Goal: Task Accomplishment & Management: Use online tool/utility

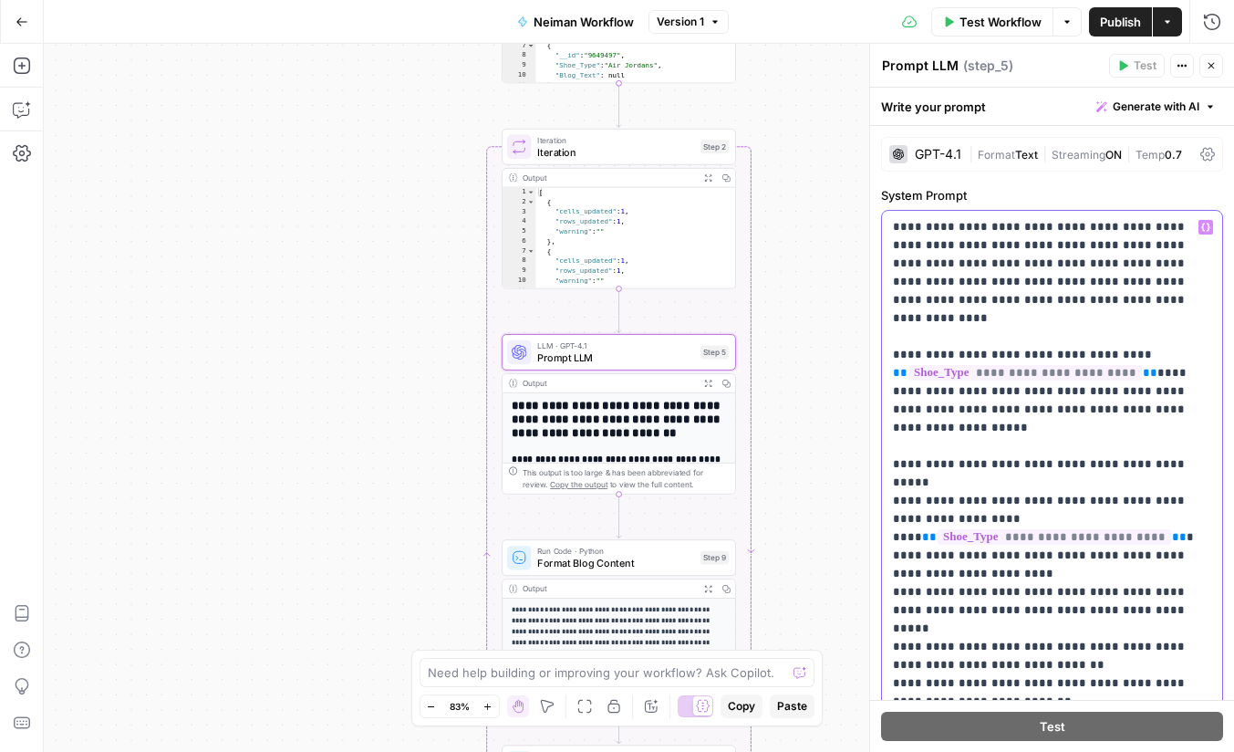
scroll to position [512, 0]
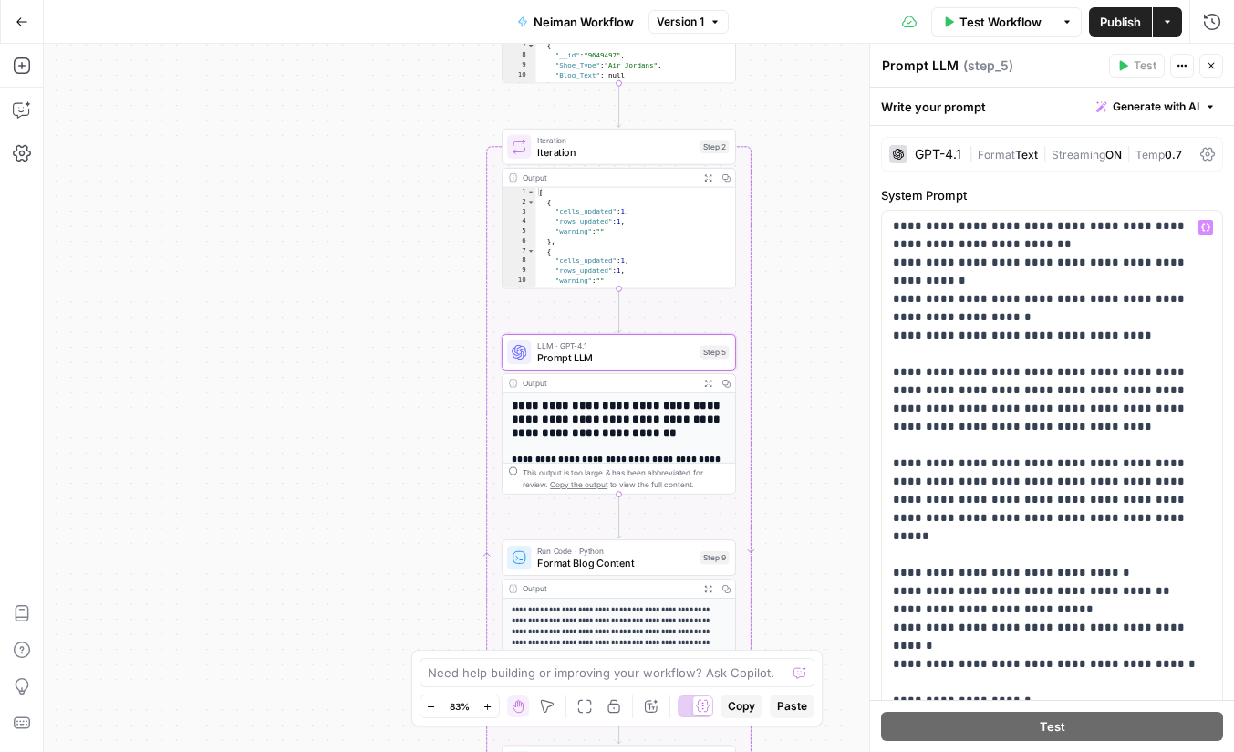
click at [23, 24] on icon "button" at bounding box center [22, 22] width 13 height 13
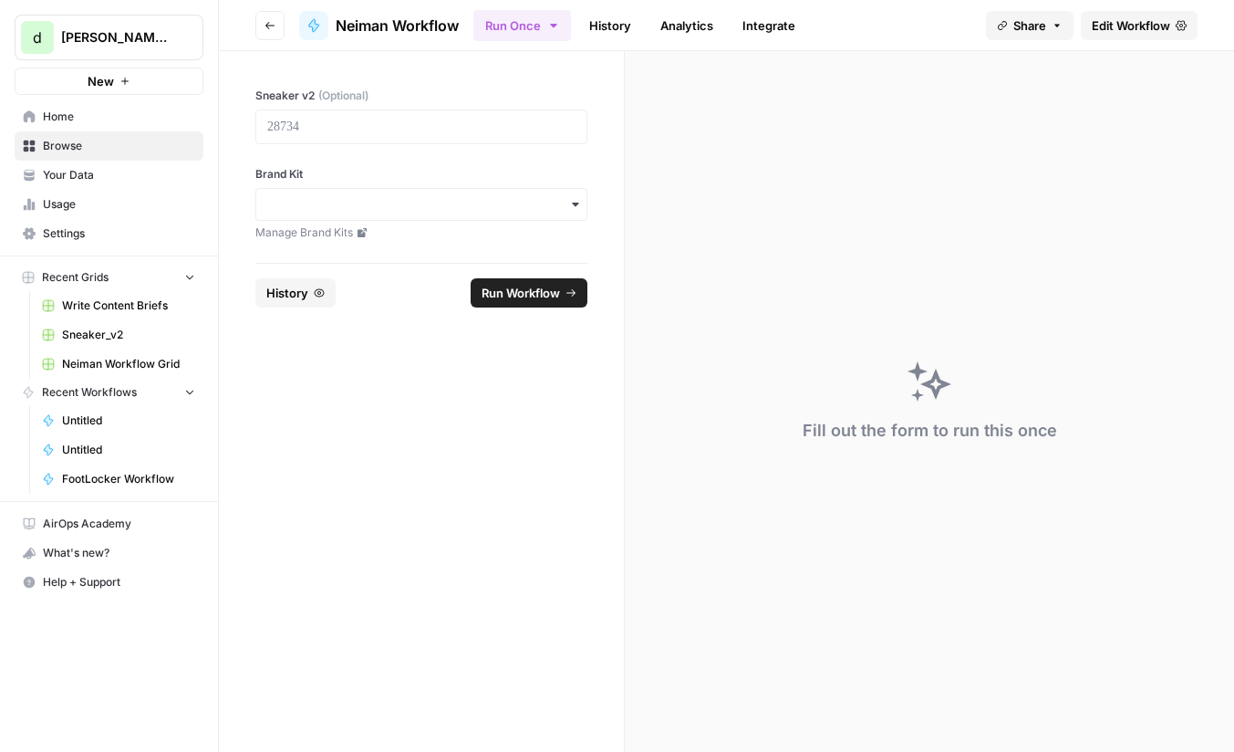
click at [94, 167] on span "Your Data" at bounding box center [119, 175] width 152 height 16
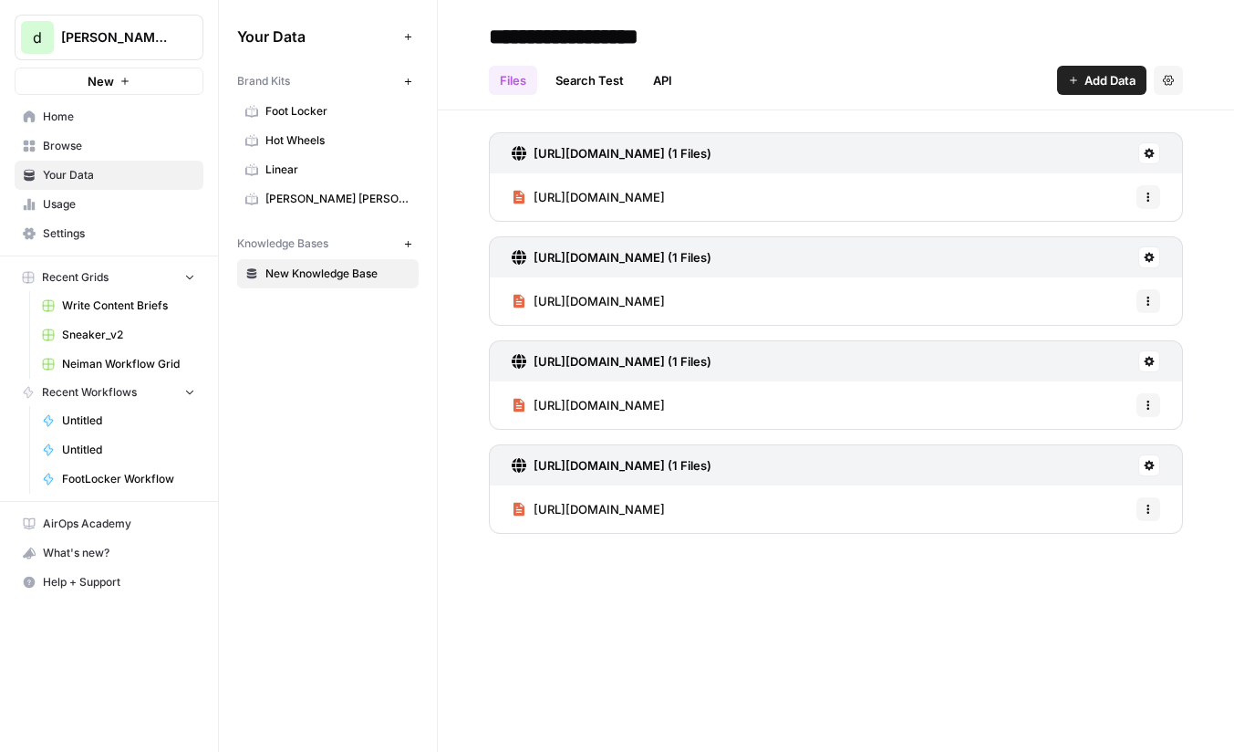
click at [599, 16] on header "**********" at bounding box center [836, 55] width 797 height 110
click at [298, 76] on div "Brand Kits" at bounding box center [317, 81] width 160 height 16
click at [283, 35] on span "Your Data" at bounding box center [317, 37] width 160 height 22
click at [281, 92] on div "Brand Kits New" at bounding box center [328, 81] width 182 height 31
click at [281, 109] on span "Foot Locker" at bounding box center [338, 111] width 145 height 16
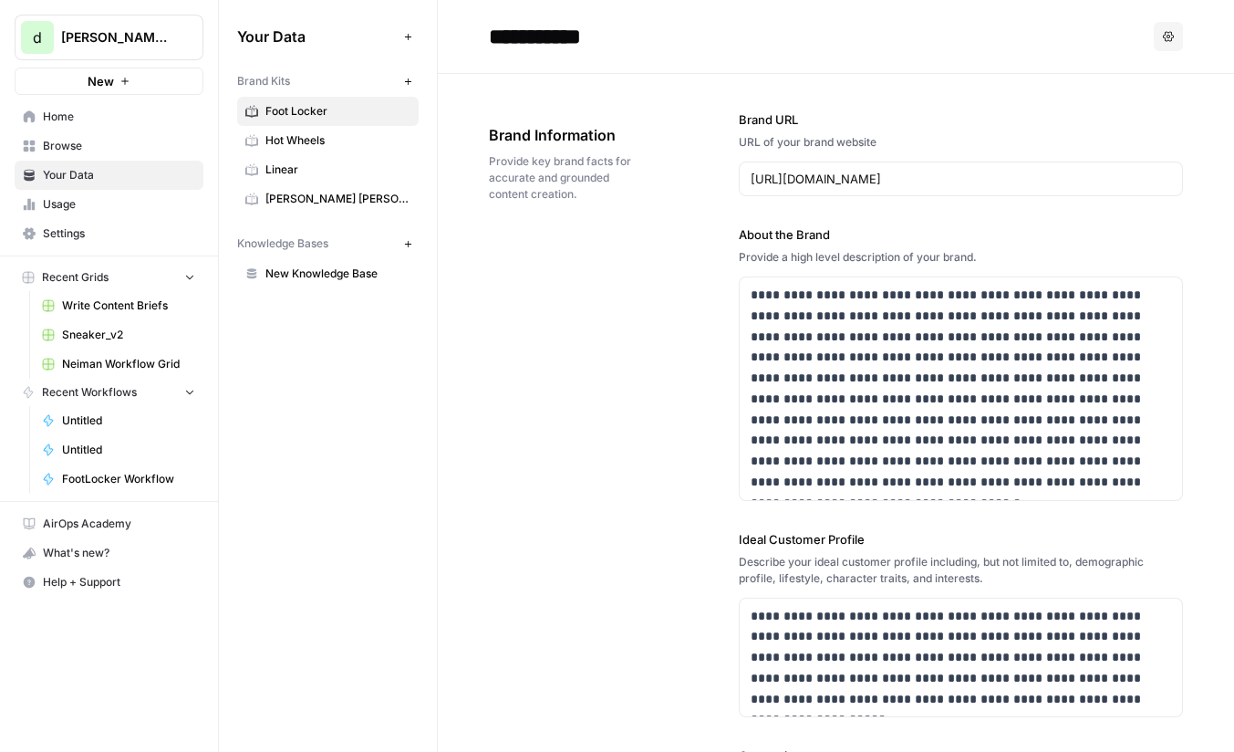
click at [818, 22] on h2 "**********" at bounding box center [818, 36] width 658 height 29
click at [1181, 39] on button "Options" at bounding box center [1168, 36] width 29 height 29
click at [910, 54] on header "**********" at bounding box center [836, 37] width 797 height 74
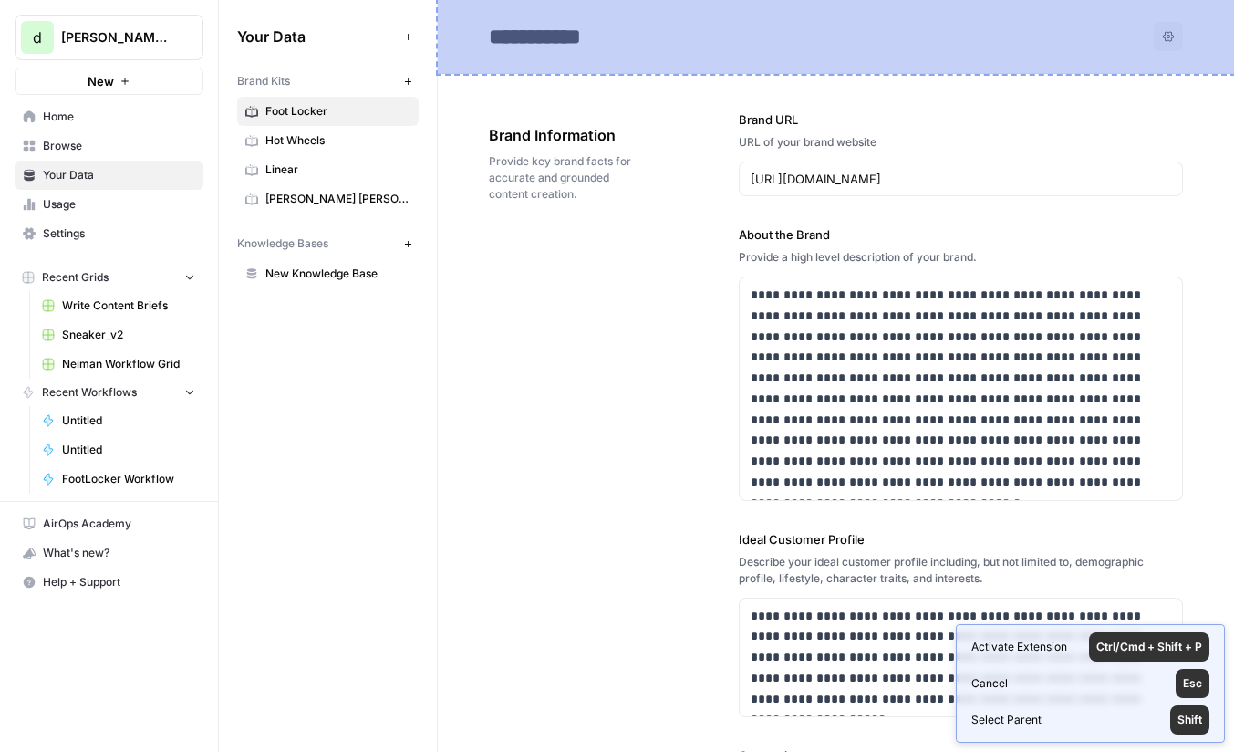
click at [807, 14] on header "**********" at bounding box center [836, 37] width 797 height 74
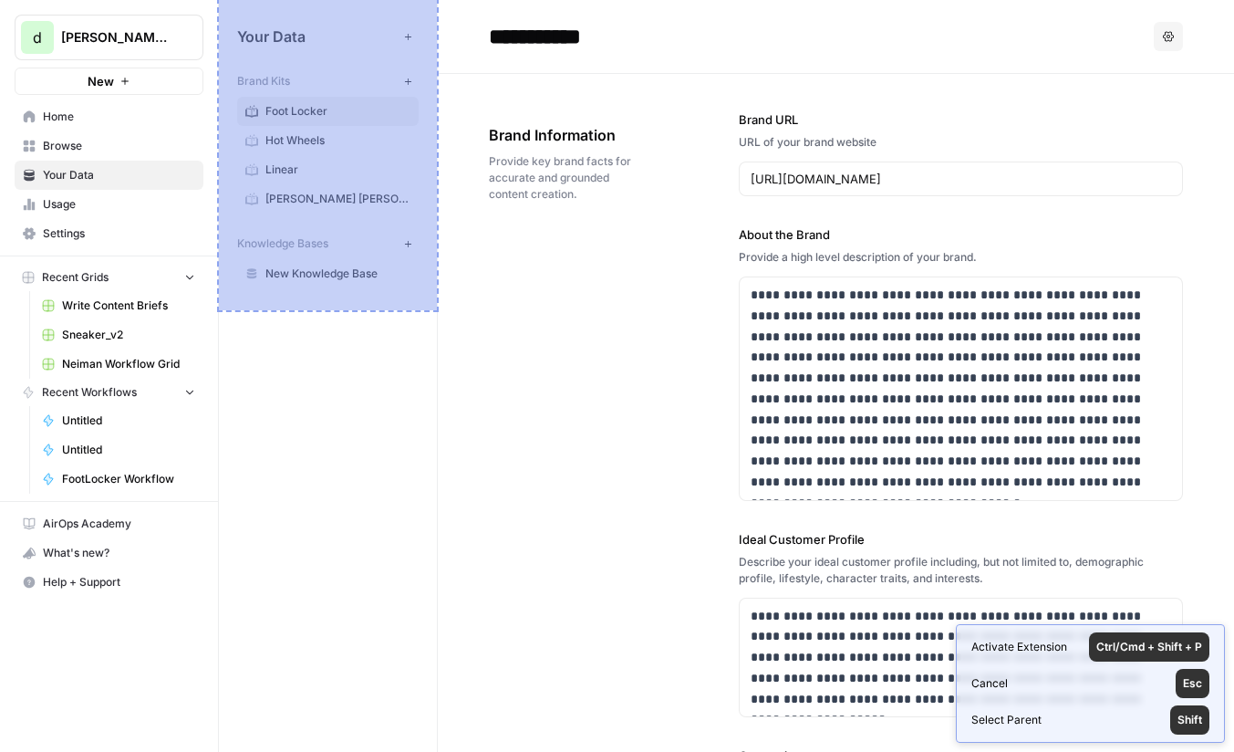
click at [278, 14] on div "Your Data Add Data Brand Kits New Foot Locker Hot Wheels Linear Neiman Marcus K…" at bounding box center [328, 155] width 218 height 310
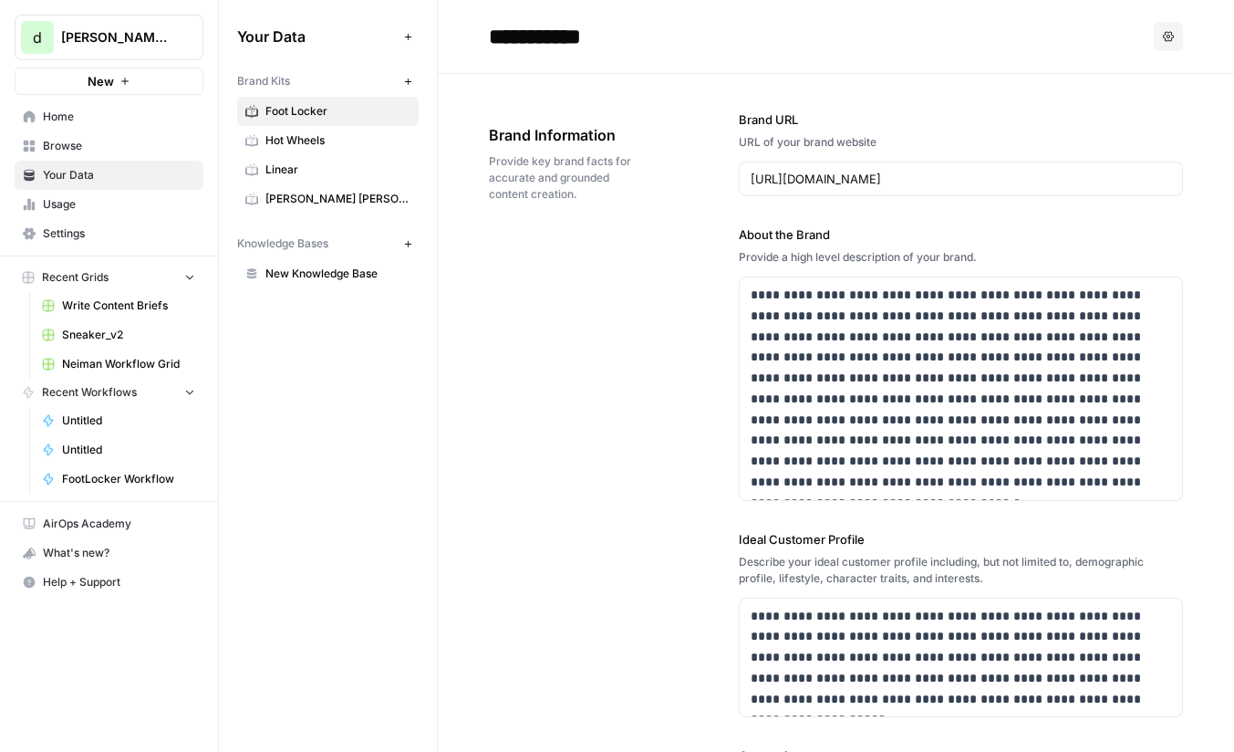
click at [113, 140] on span "Browse" at bounding box center [119, 146] width 152 height 16
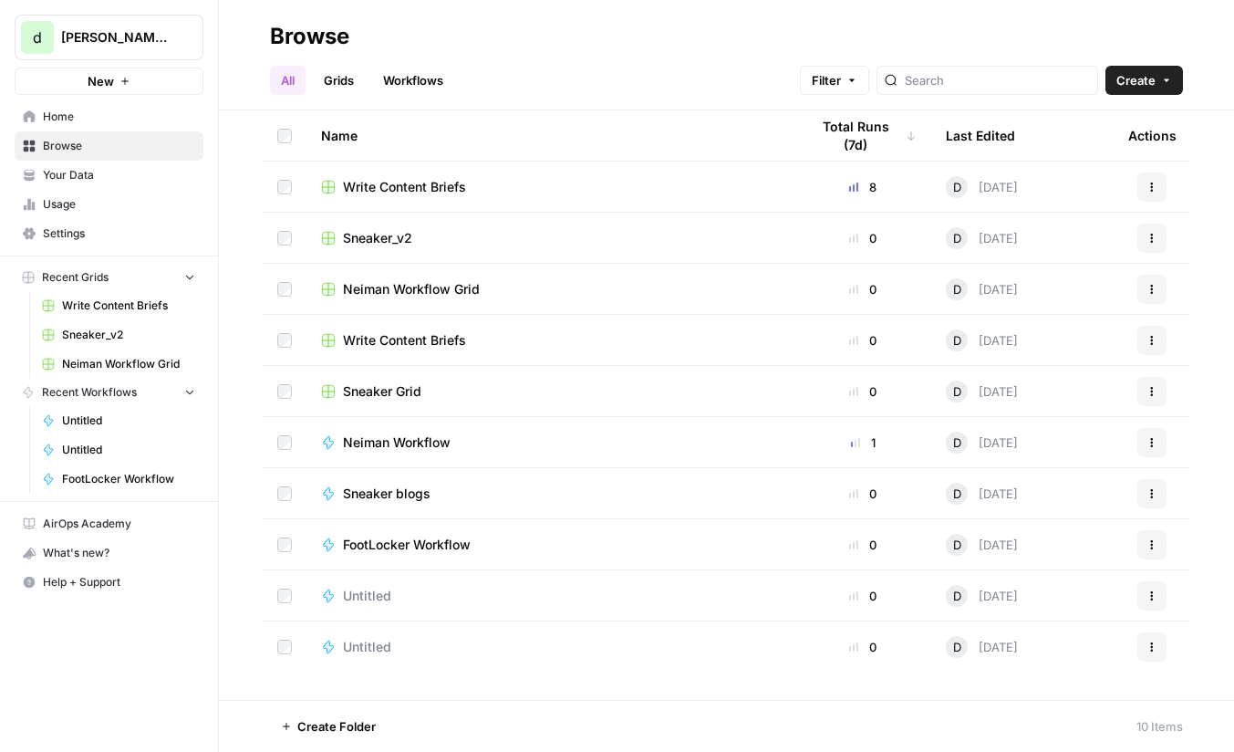
click at [446, 433] on span "Neiman Workflow" at bounding box center [397, 442] width 108 height 18
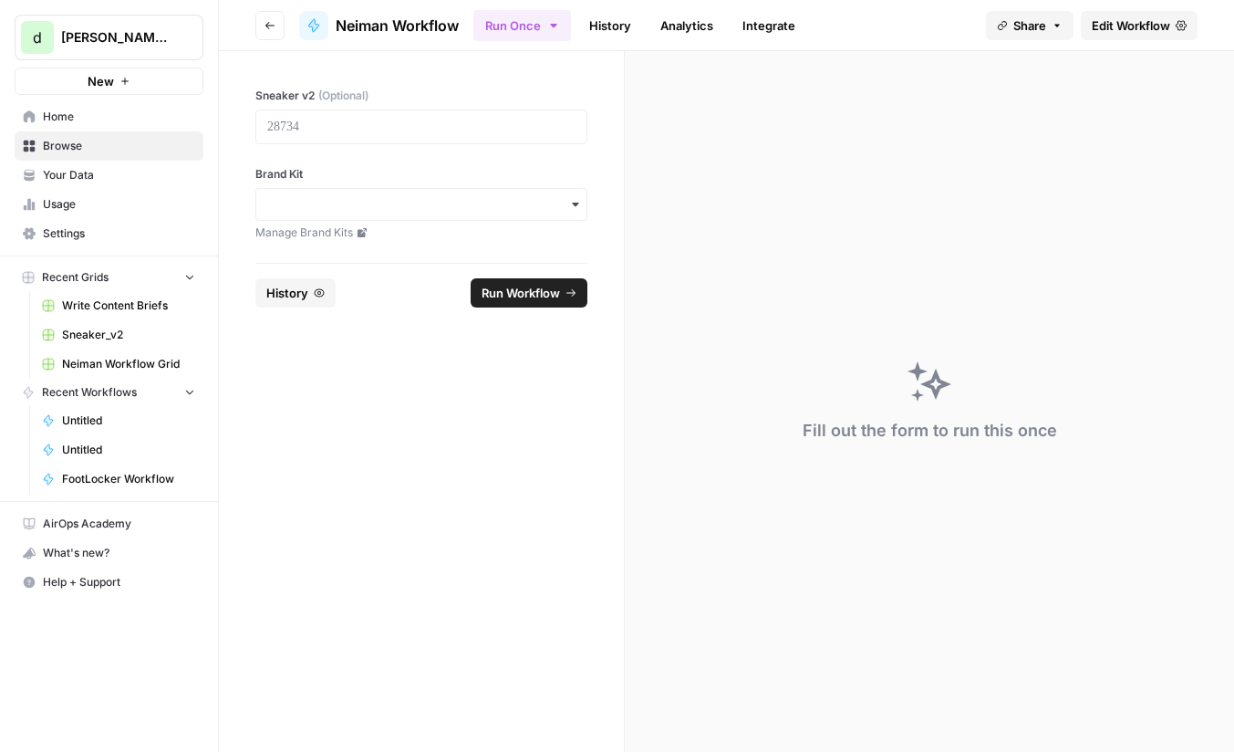
click at [285, 31] on header "Go back Neiman Workflow Run Once History Analytics Integrate Share Edit Workflow" at bounding box center [727, 25] width 1016 height 51
click at [272, 31] on button "Go back" at bounding box center [269, 25] width 29 height 29
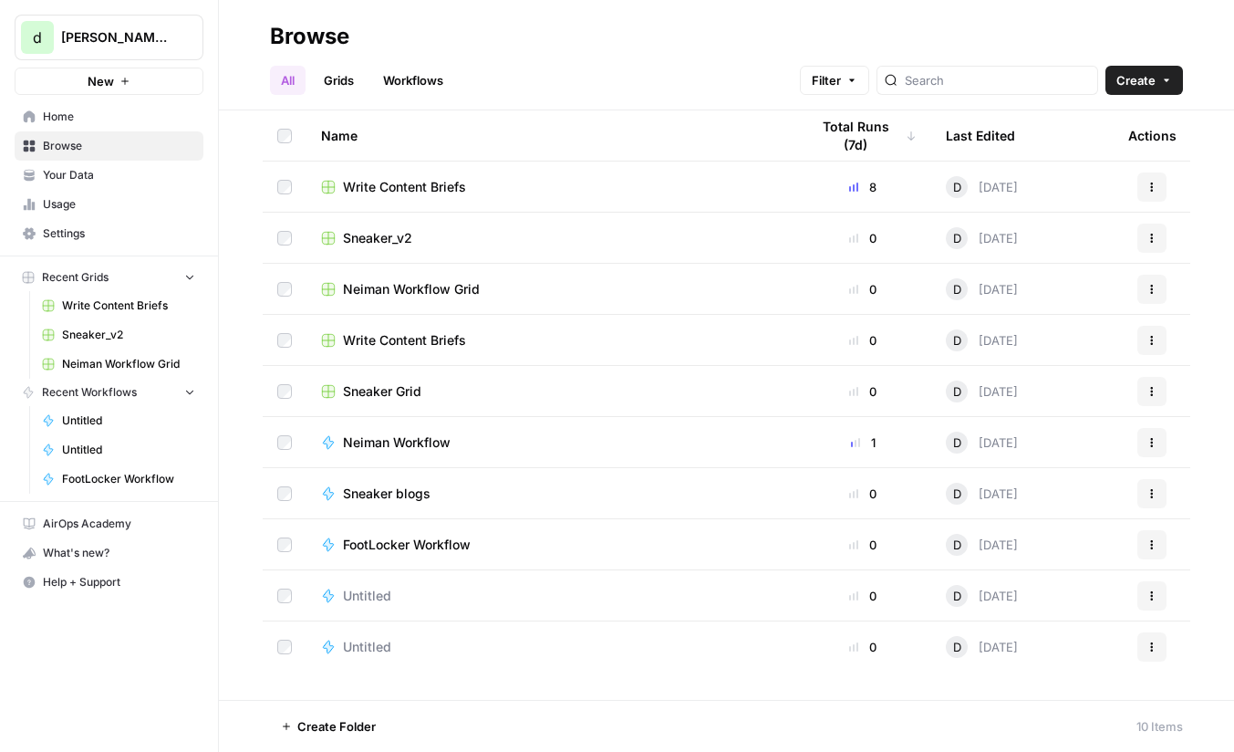
click at [413, 538] on span "FootLocker Workflow" at bounding box center [407, 545] width 128 height 18
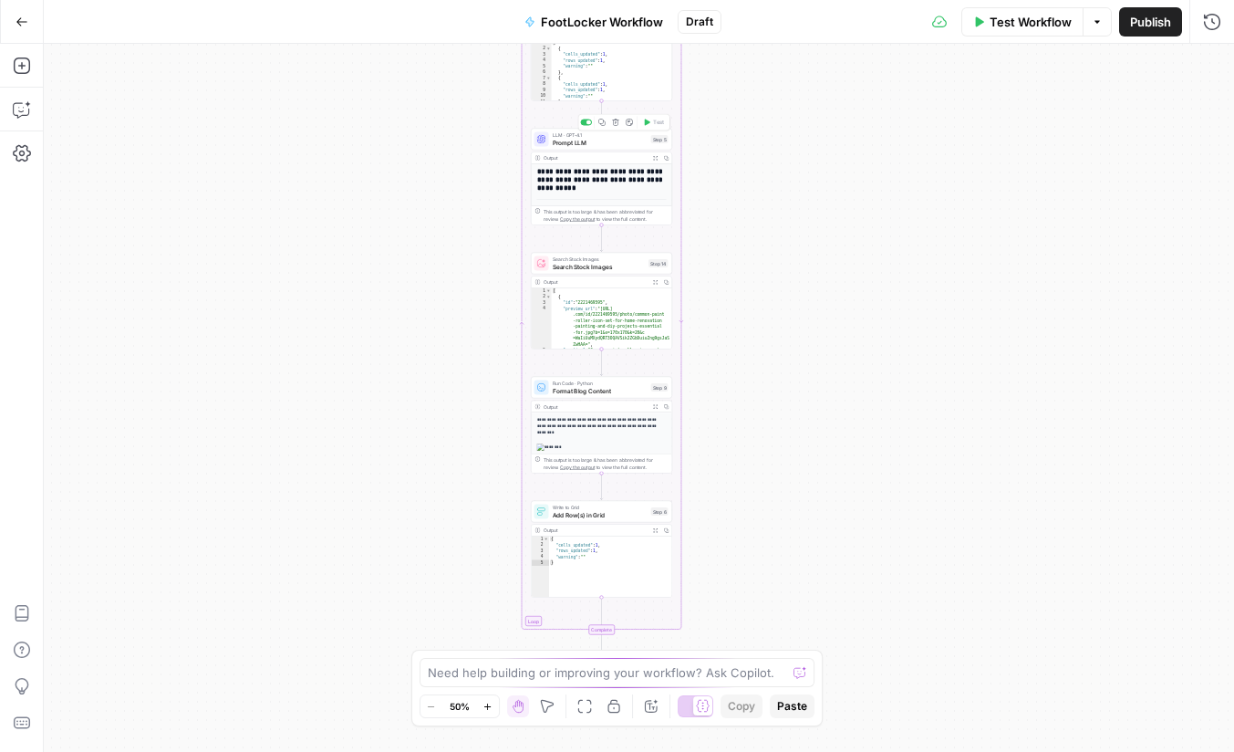
click at [597, 140] on span "Prompt LLM" at bounding box center [600, 142] width 95 height 9
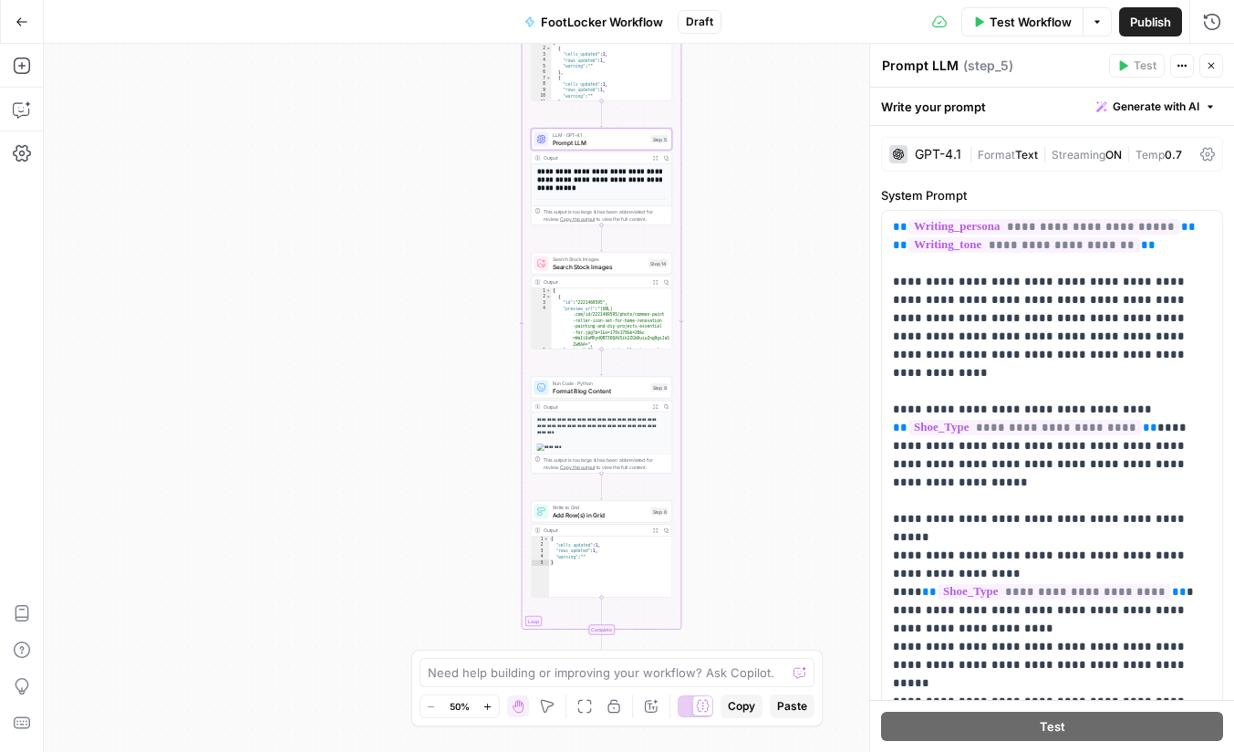
click at [601, 435] on p "**********" at bounding box center [602, 470] width 130 height 109
click at [603, 430] on p "**********" at bounding box center [602, 470] width 130 height 109
click at [607, 389] on span "Format Blog Content" at bounding box center [600, 390] width 95 height 9
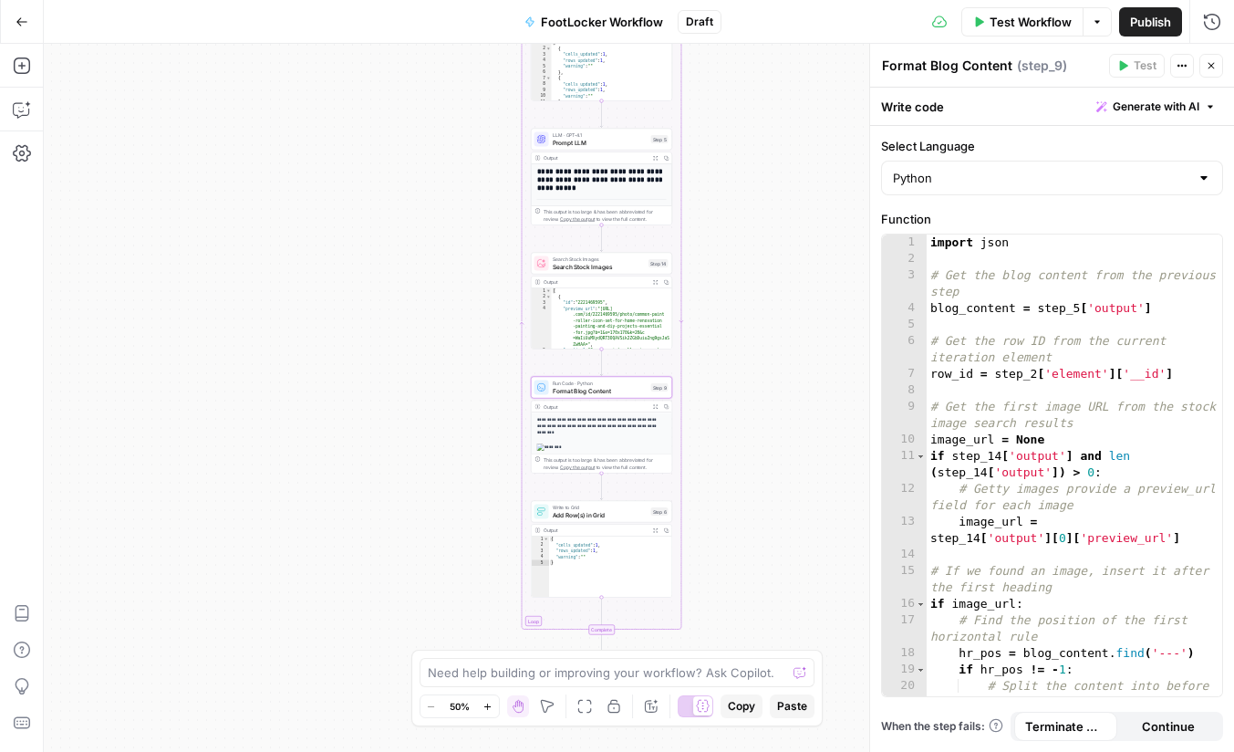
click at [39, 143] on div "Add Steps Copilot Settings AirOps Academy Help Give Feedback Shortcuts" at bounding box center [22, 398] width 44 height 708
click at [25, 150] on icon "button" at bounding box center [22, 153] width 18 height 18
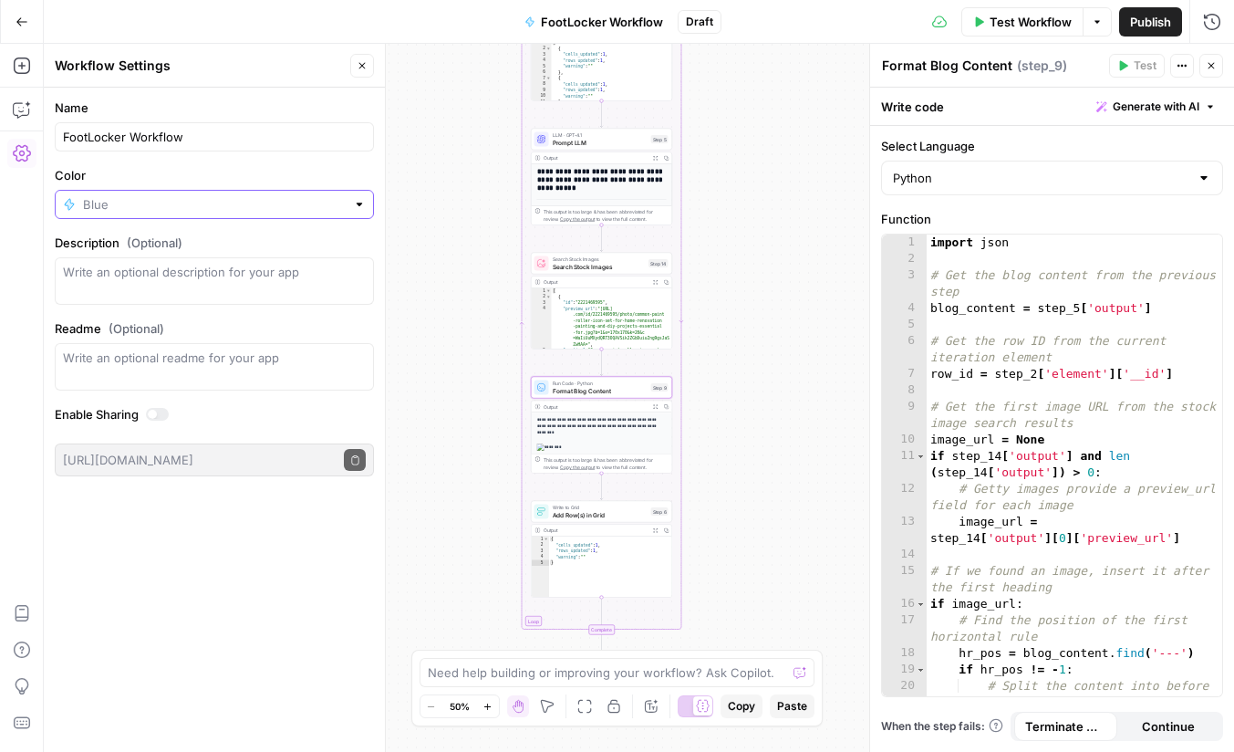
click at [328, 203] on input "Color" at bounding box center [214, 204] width 263 height 18
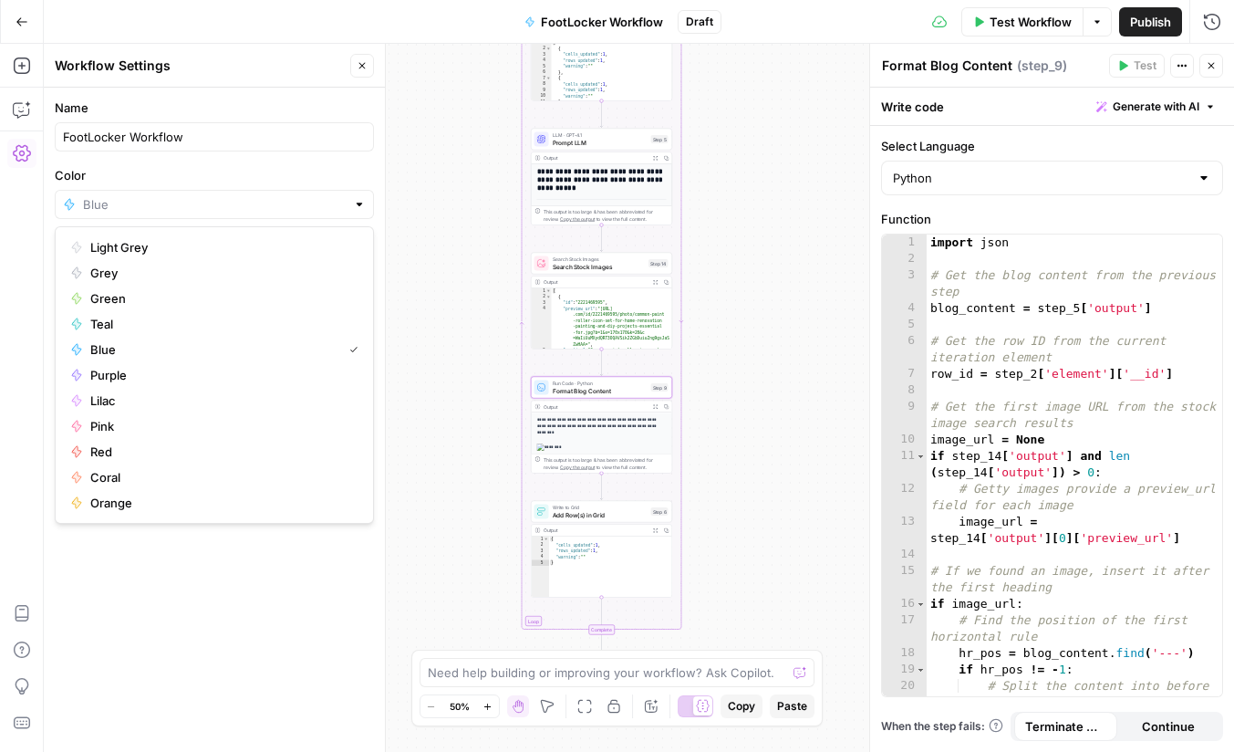
type input "Blue"
click at [338, 177] on label "Color" at bounding box center [214, 175] width 319 height 18
click at [338, 195] on input "Blue" at bounding box center [214, 204] width 263 height 18
type input "Blue"
click at [348, 170] on label "Color" at bounding box center [214, 175] width 319 height 18
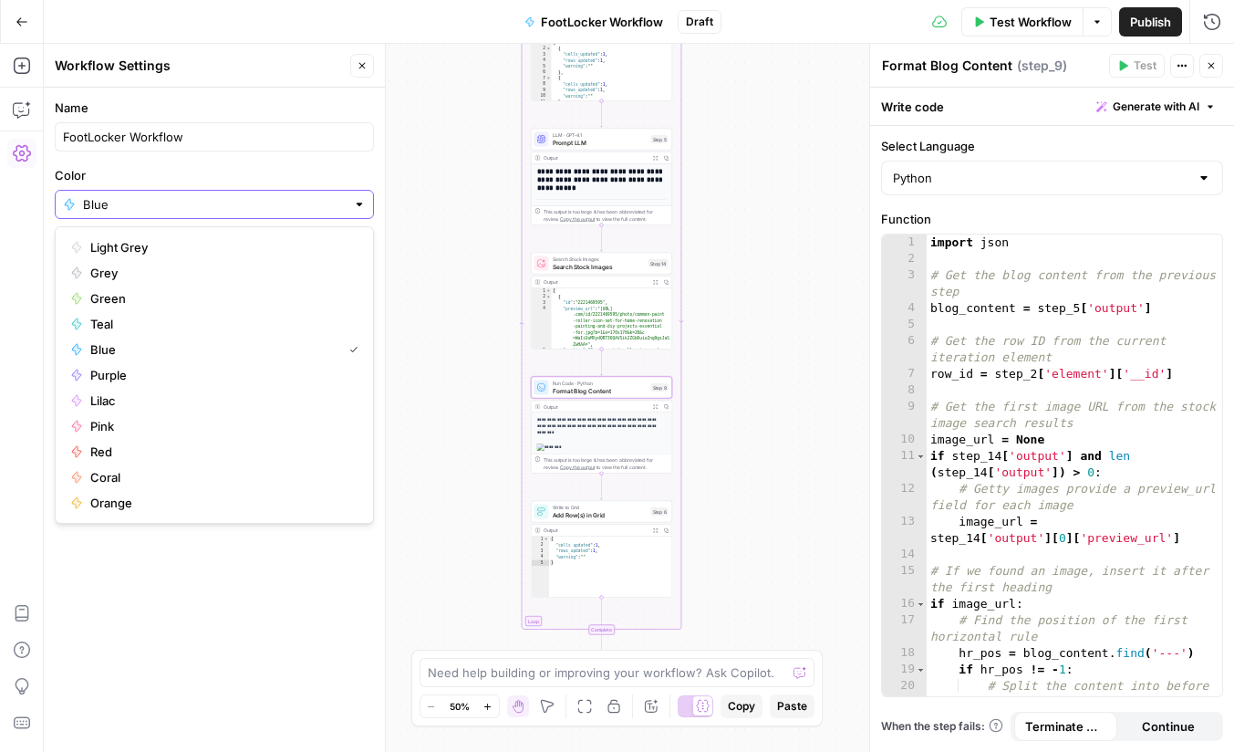
click at [346, 195] on input "Blue" at bounding box center [214, 204] width 263 height 18
type input "Blue"
click at [348, 170] on label "Color" at bounding box center [214, 175] width 319 height 18
click at [346, 195] on input "Blue" at bounding box center [214, 204] width 263 height 18
type input "Blue"
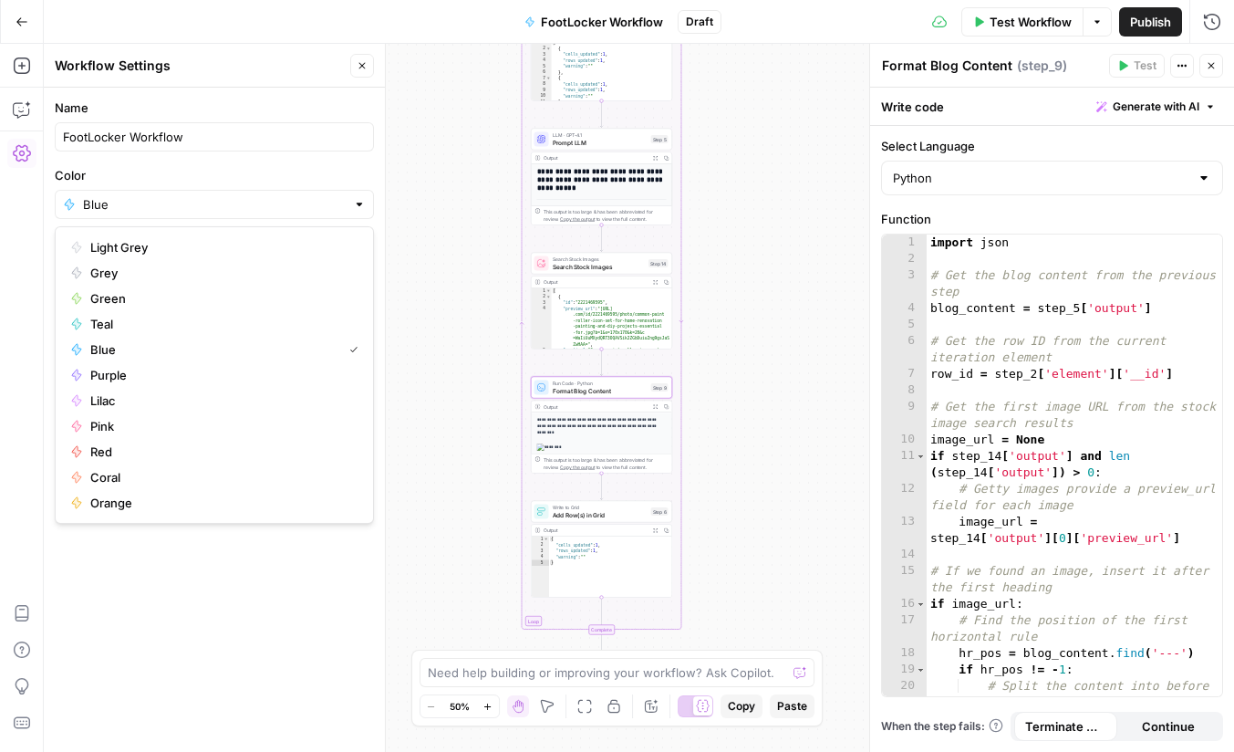
click at [307, 651] on div "Name FootLocker Workflow Color Blue Description (Optional) Readme (Optional) Wr…" at bounding box center [214, 420] width 341 height 664
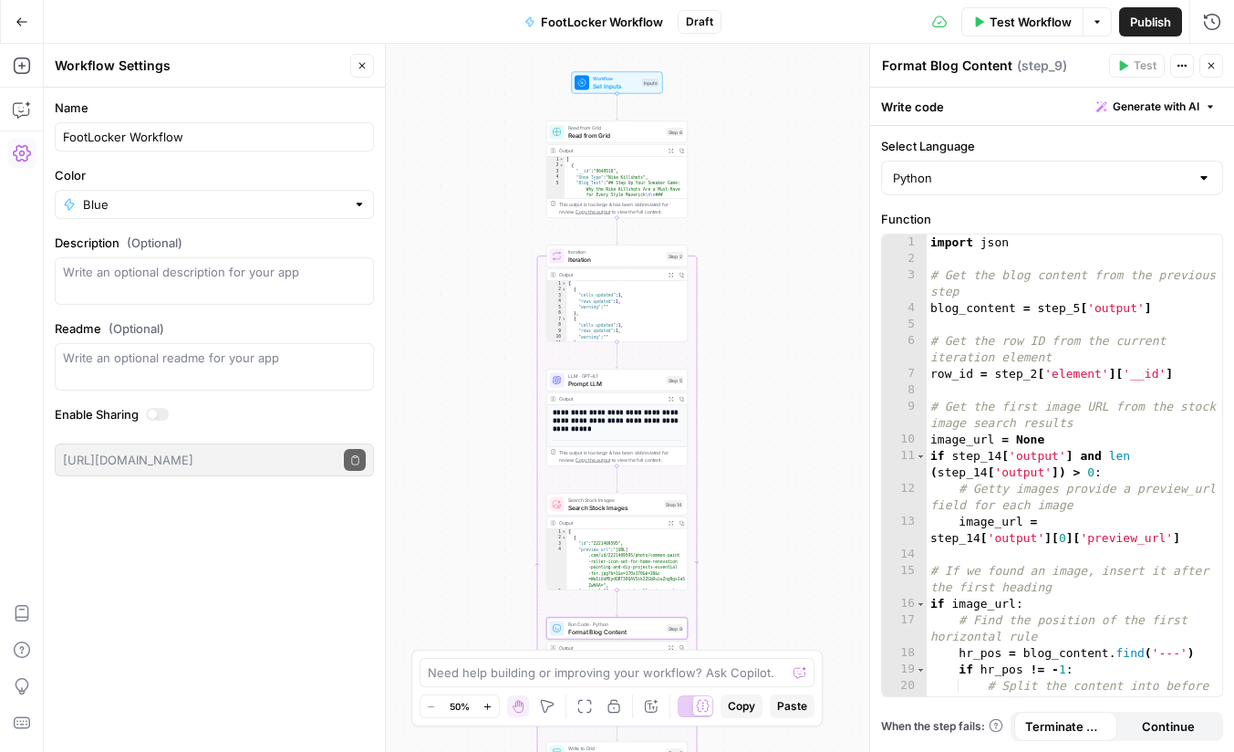
drag, startPoint x: 745, startPoint y: 130, endPoint x: 762, endPoint y: 374, distance: 244.2
click at [762, 374] on div "Workflow Set Inputs Inputs Read from Grid Read from Grid Step 8 Output Expand O…" at bounding box center [639, 398] width 1191 height 708
click at [622, 256] on span "Iteration" at bounding box center [616, 254] width 95 height 7
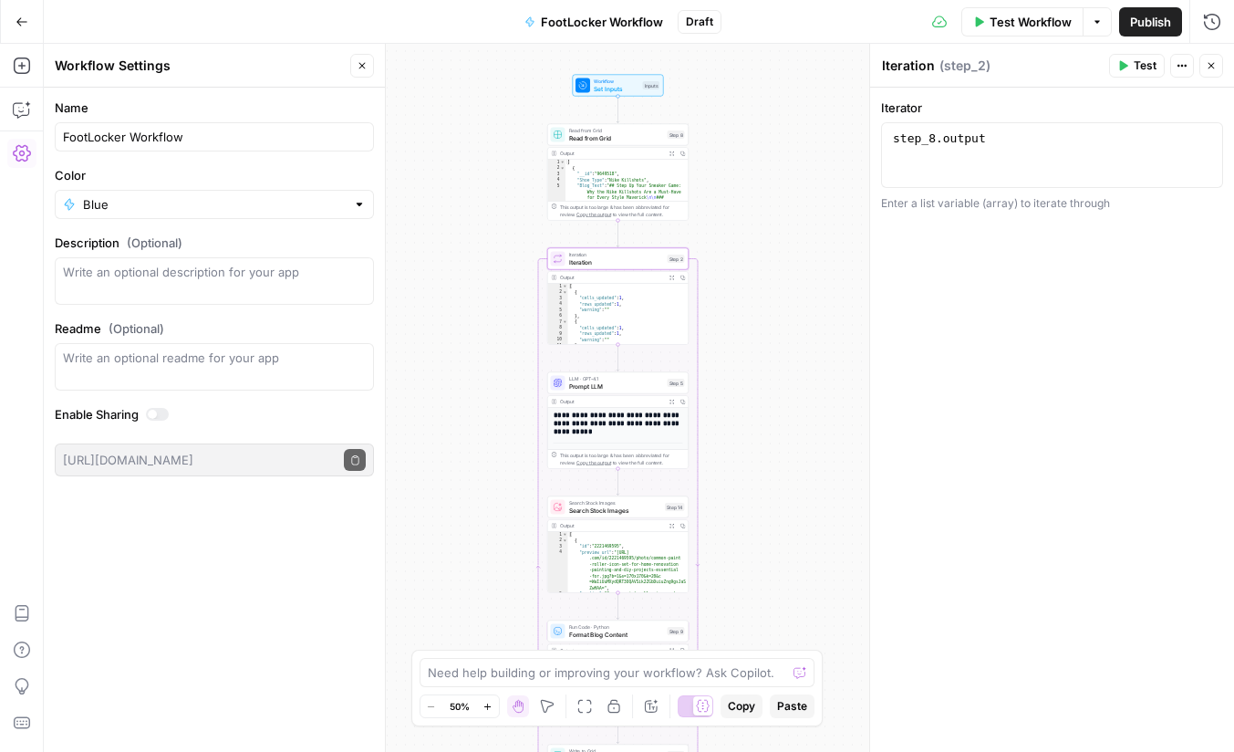
click at [625, 133] on span "Read from Grid" at bounding box center [616, 137] width 95 height 9
type textarea "Read from Grid"
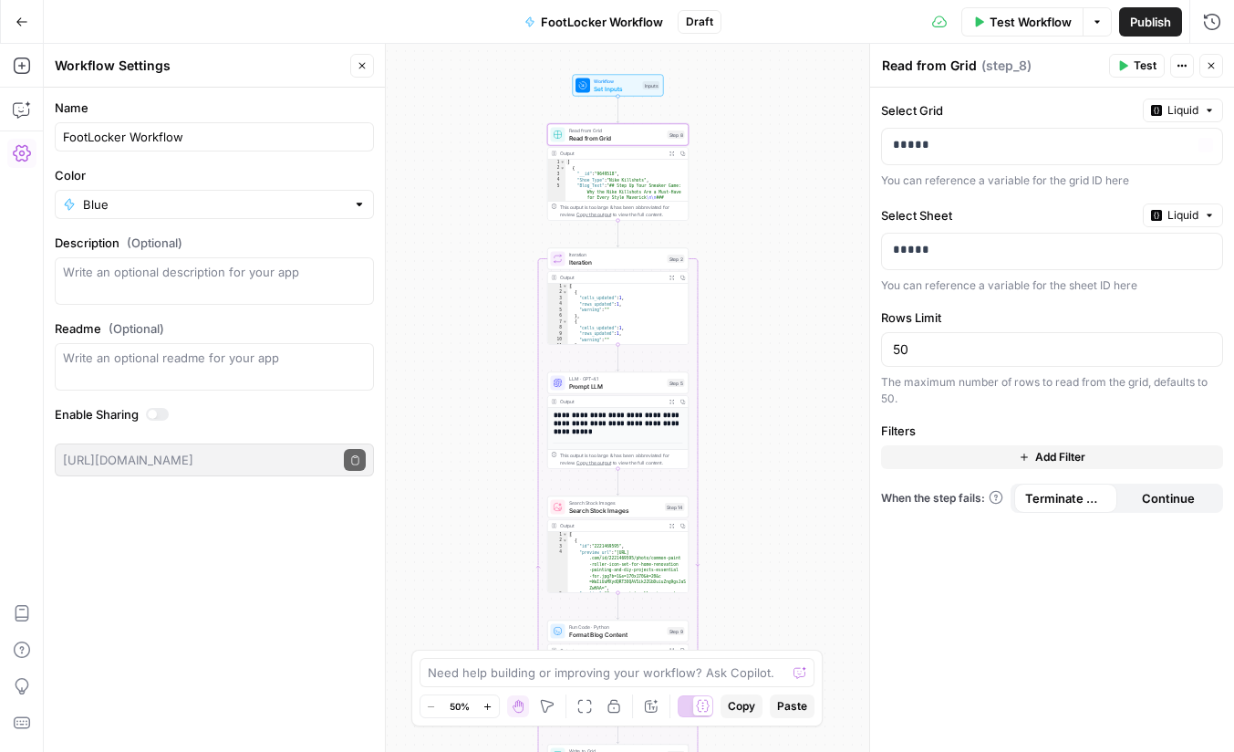
click at [1176, 57] on button "Actions" at bounding box center [1183, 66] width 24 height 24
click at [1047, 66] on div "Read from Grid Read from Grid ( step_8 )" at bounding box center [992, 66] width 223 height 20
click at [1097, 16] on icon "button" at bounding box center [1097, 21] width 11 height 11
click at [855, 30] on div "Test Workflow Options Publish Run History" at bounding box center [979, 21] width 514 height 43
click at [609, 83] on span "Workflow" at bounding box center [617, 81] width 46 height 7
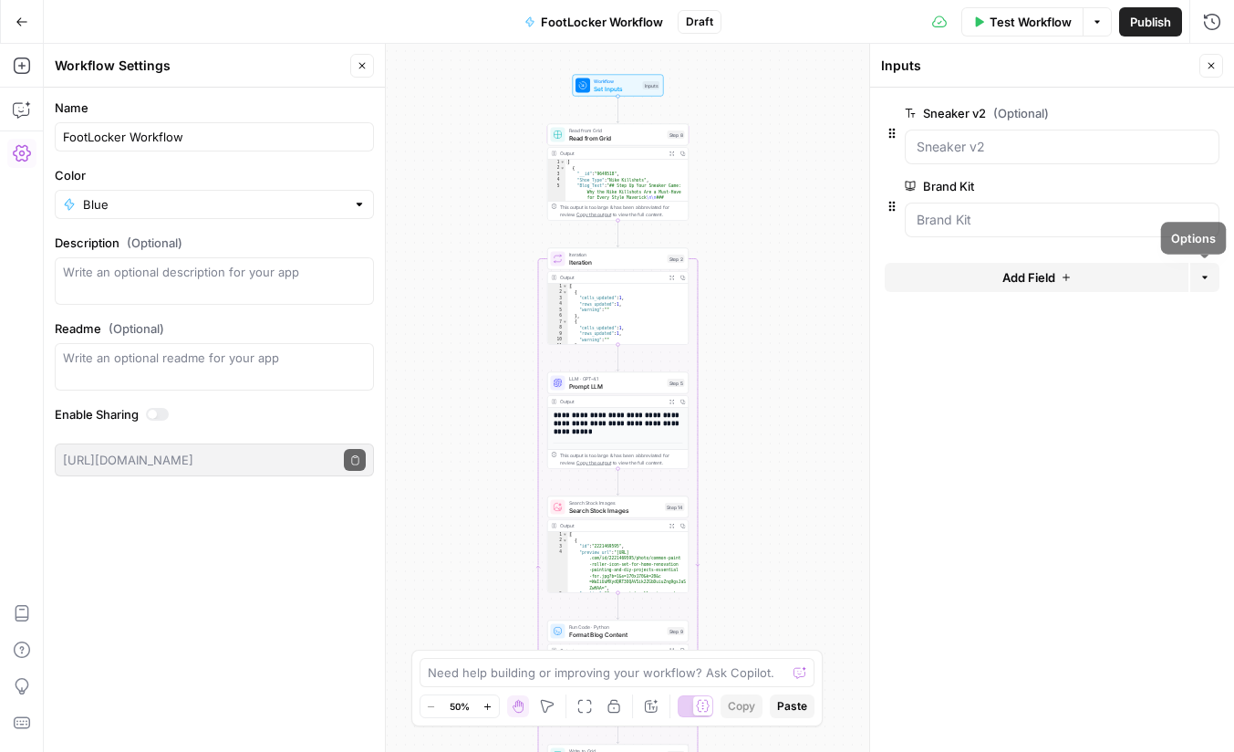
click at [1208, 272] on icon "button" at bounding box center [1205, 277] width 11 height 11
click at [974, 334] on form "Sneaker v2 (Optional) edit field Delete group Brand Kit edit field Delete group…" at bounding box center [1052, 420] width 364 height 664
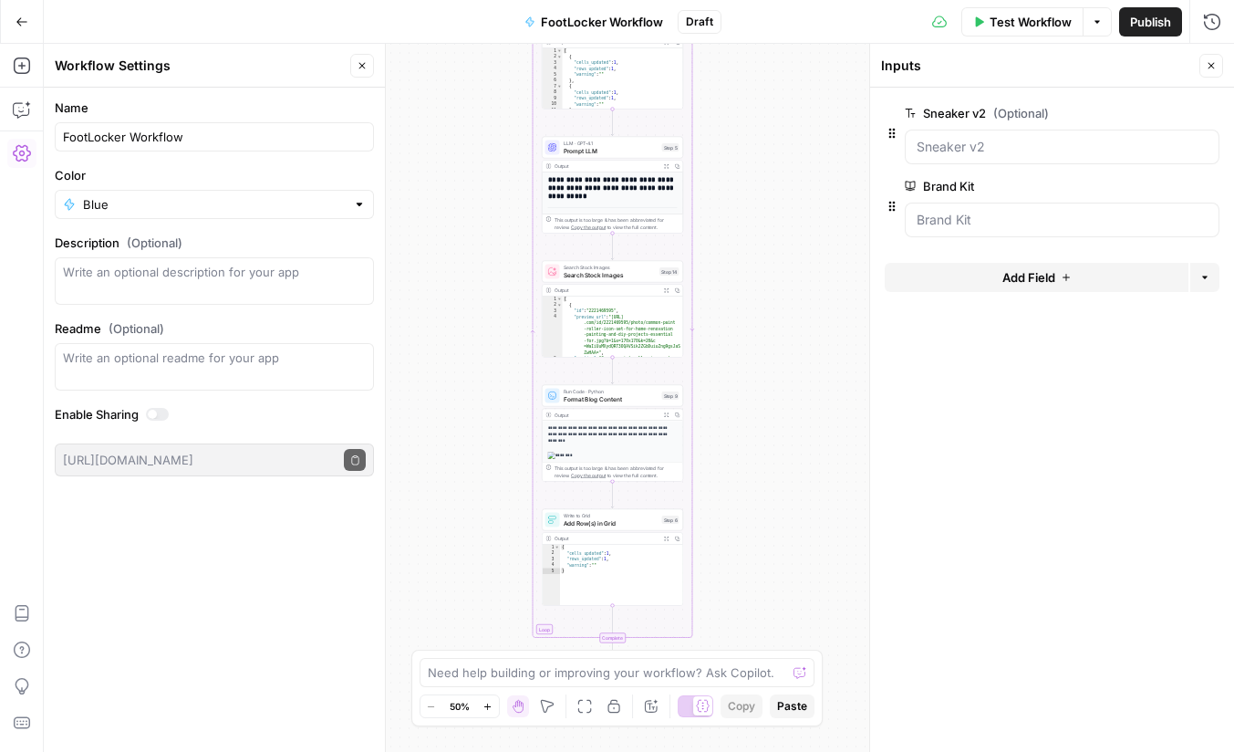
drag, startPoint x: 745, startPoint y: 526, endPoint x: 740, endPoint y: 289, distance: 236.4
click at [740, 289] on div "Workflow Set Inputs Inputs Read from Grid Read from Grid Step 8 Output Expand O…" at bounding box center [639, 398] width 1191 height 708
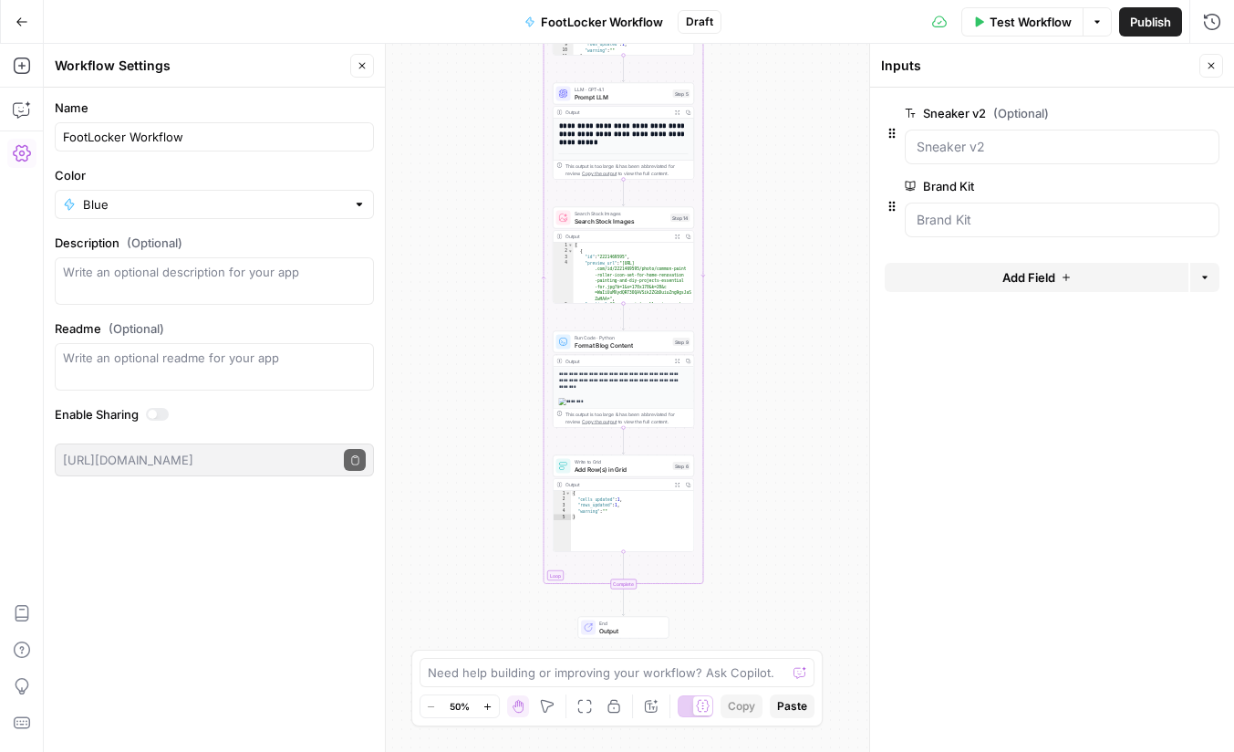
drag, startPoint x: 737, startPoint y: 370, endPoint x: 748, endPoint y: 315, distance: 56.7
click at [748, 316] on div "Workflow Set Inputs Inputs Read from Grid Read from Grid Step 8 Output Expand O…" at bounding box center [639, 398] width 1191 height 708
click at [24, 29] on button "Go Back" at bounding box center [21, 21] width 33 height 33
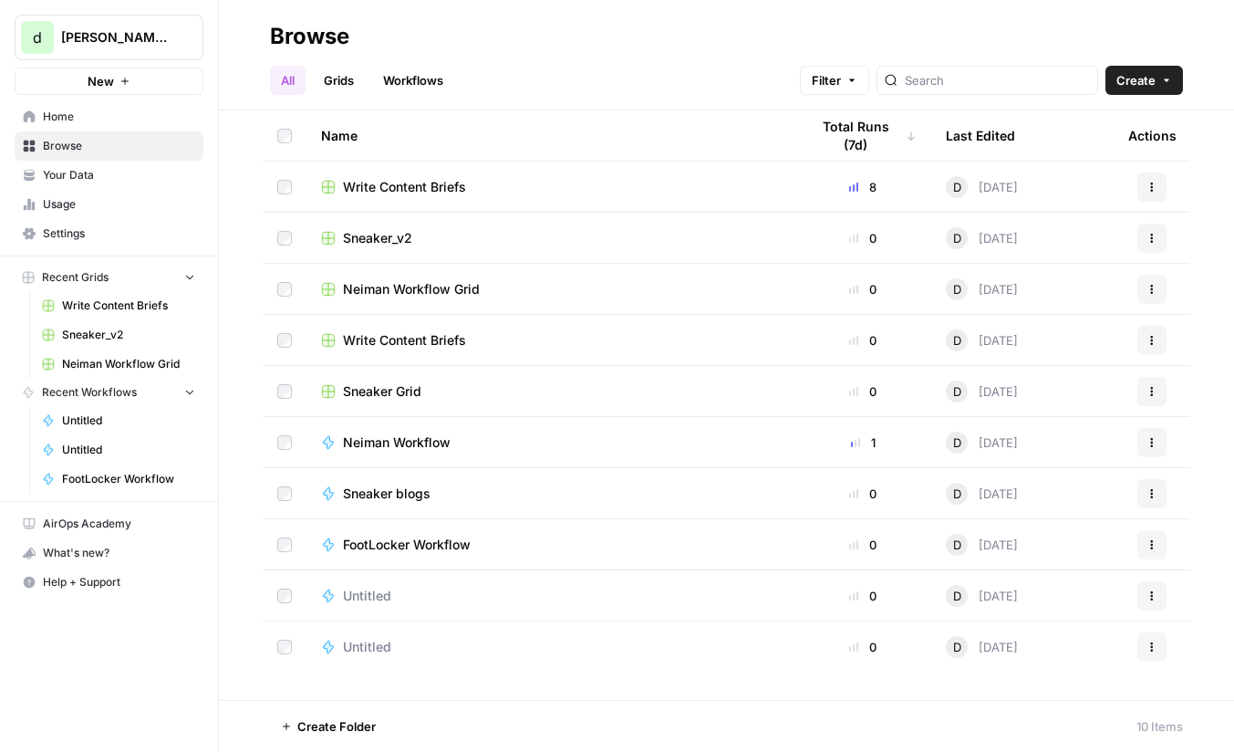
click at [399, 391] on span "Sneaker Grid" at bounding box center [382, 391] width 78 height 18
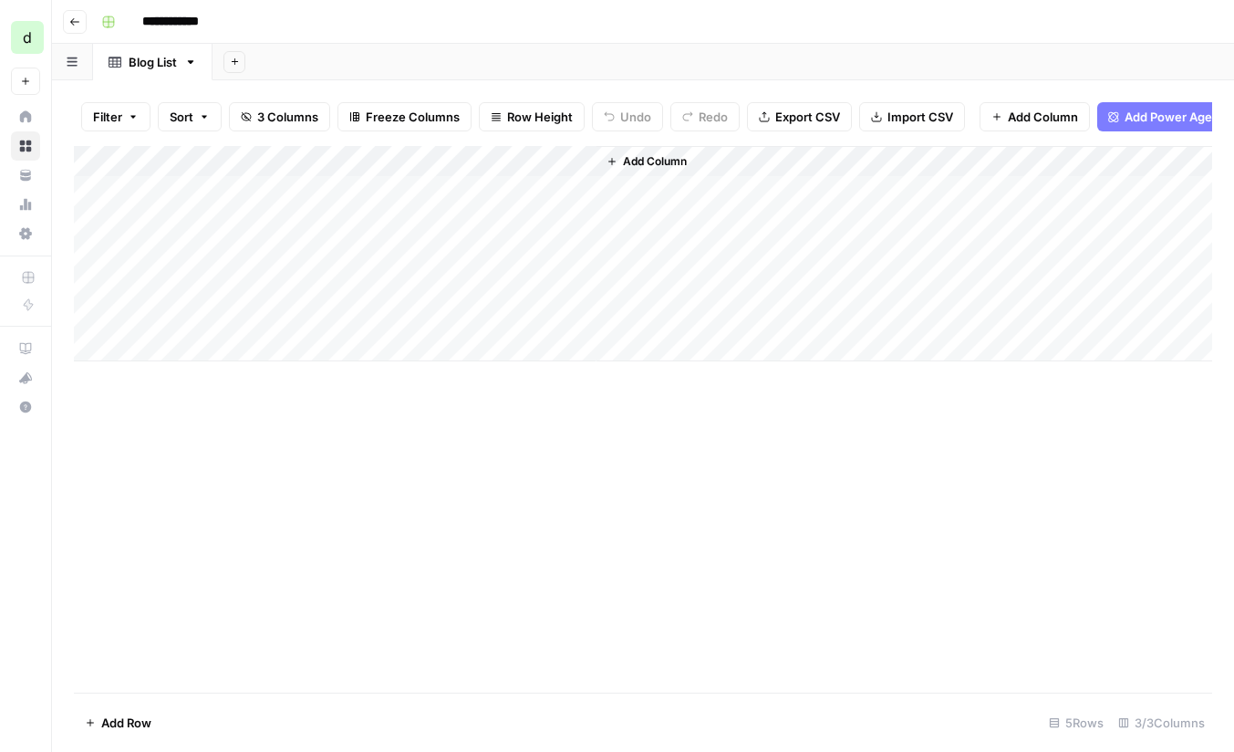
scroll to position [0, 66]
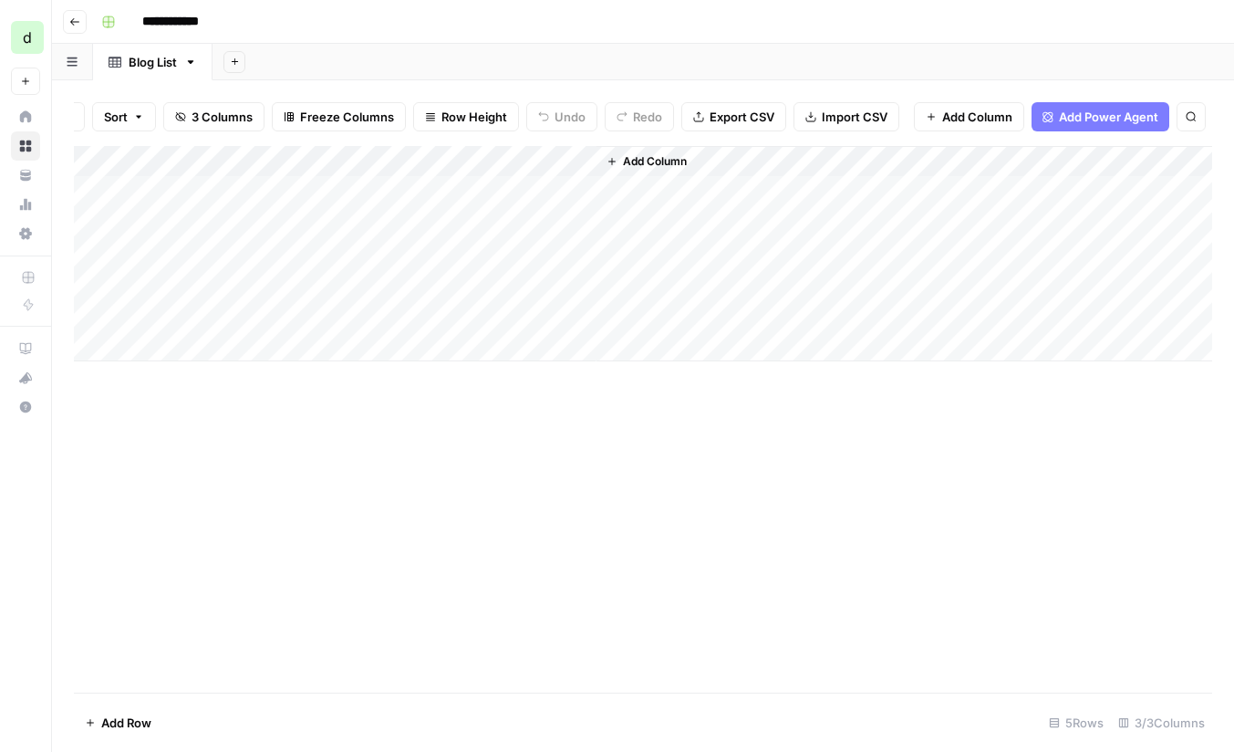
click at [75, 24] on icon "button" at bounding box center [74, 21] width 11 height 11
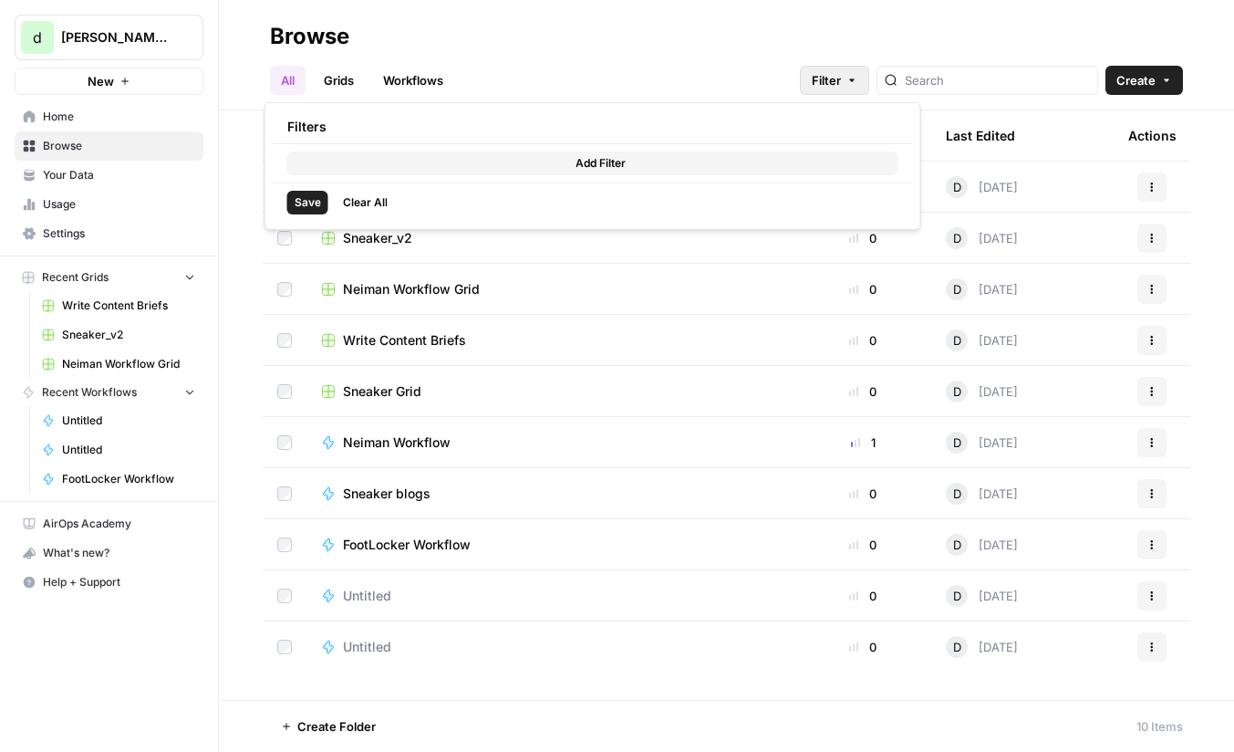
click at [858, 80] on icon "button" at bounding box center [852, 80] width 11 height 11
click at [814, 55] on div "All Grids Workflows Filter Create" at bounding box center [726, 73] width 913 height 44
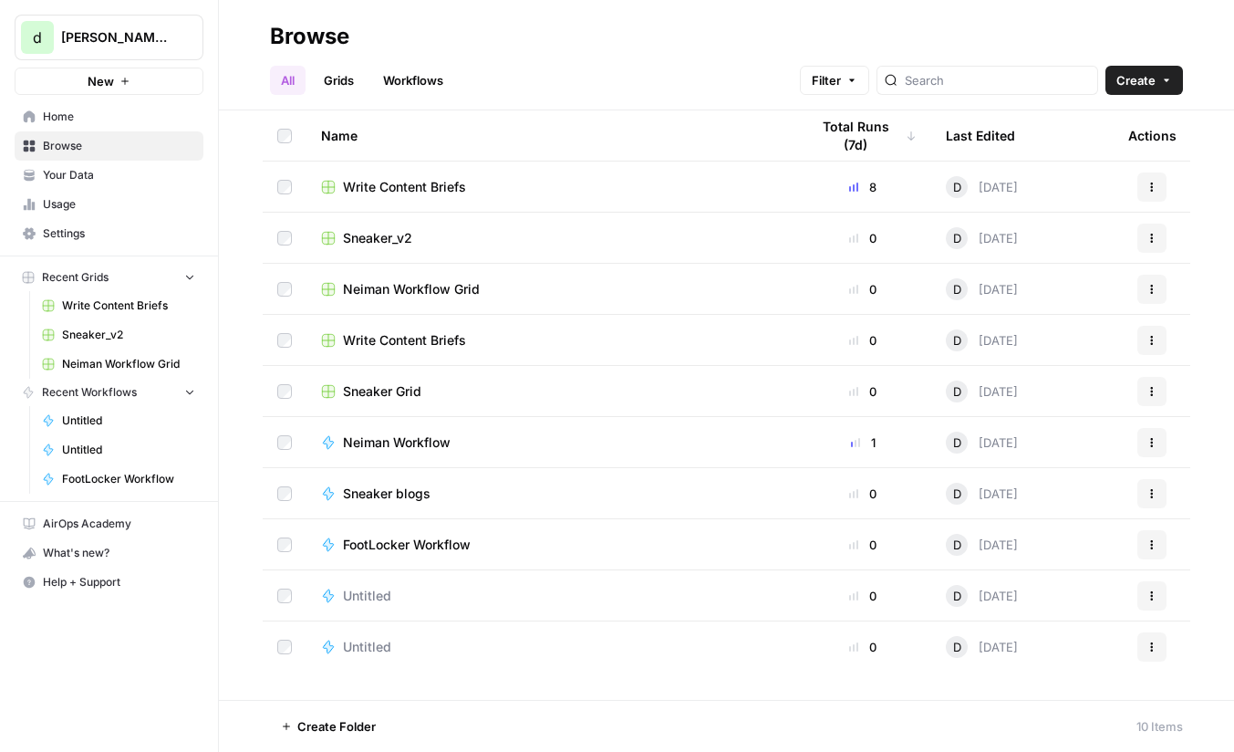
click at [404, 436] on span "Neiman Workflow" at bounding box center [397, 442] width 108 height 18
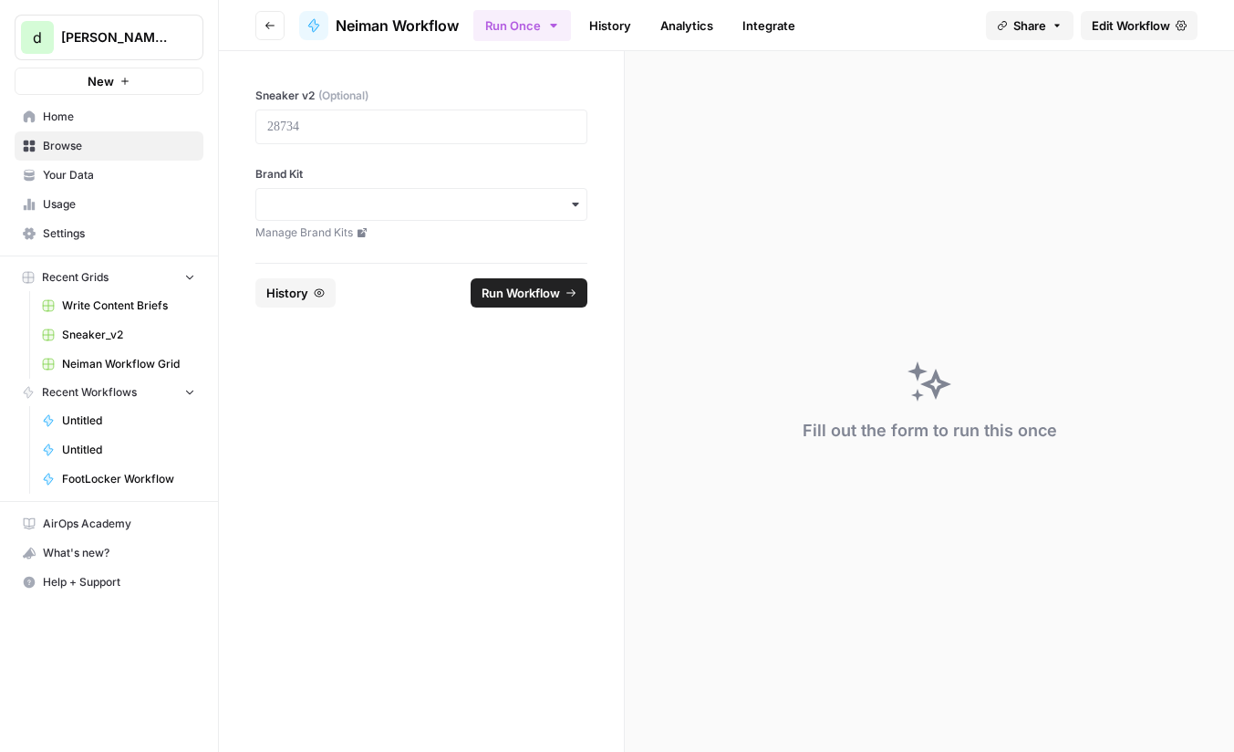
click at [577, 193] on div "button" at bounding box center [421, 204] width 332 height 33
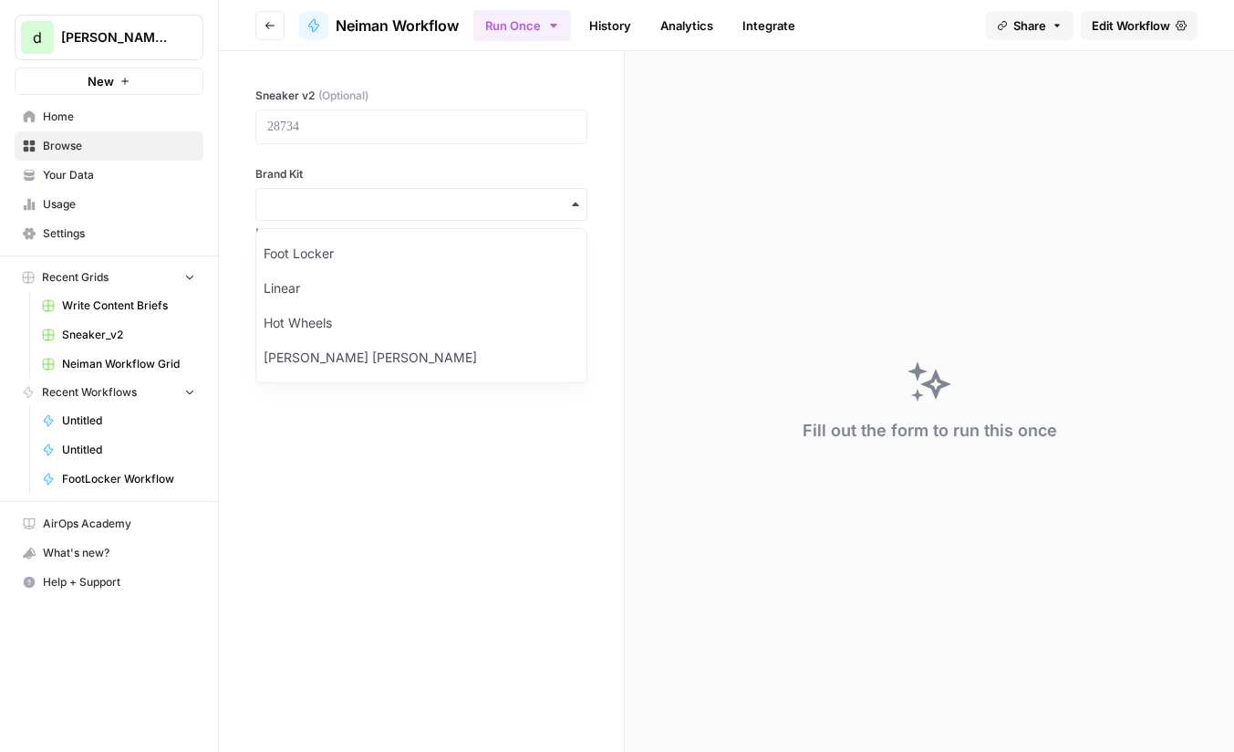
click at [575, 160] on div "Sneaker v2 (Optional) Brand Kit Manage Brand Kits" at bounding box center [421, 157] width 405 height 212
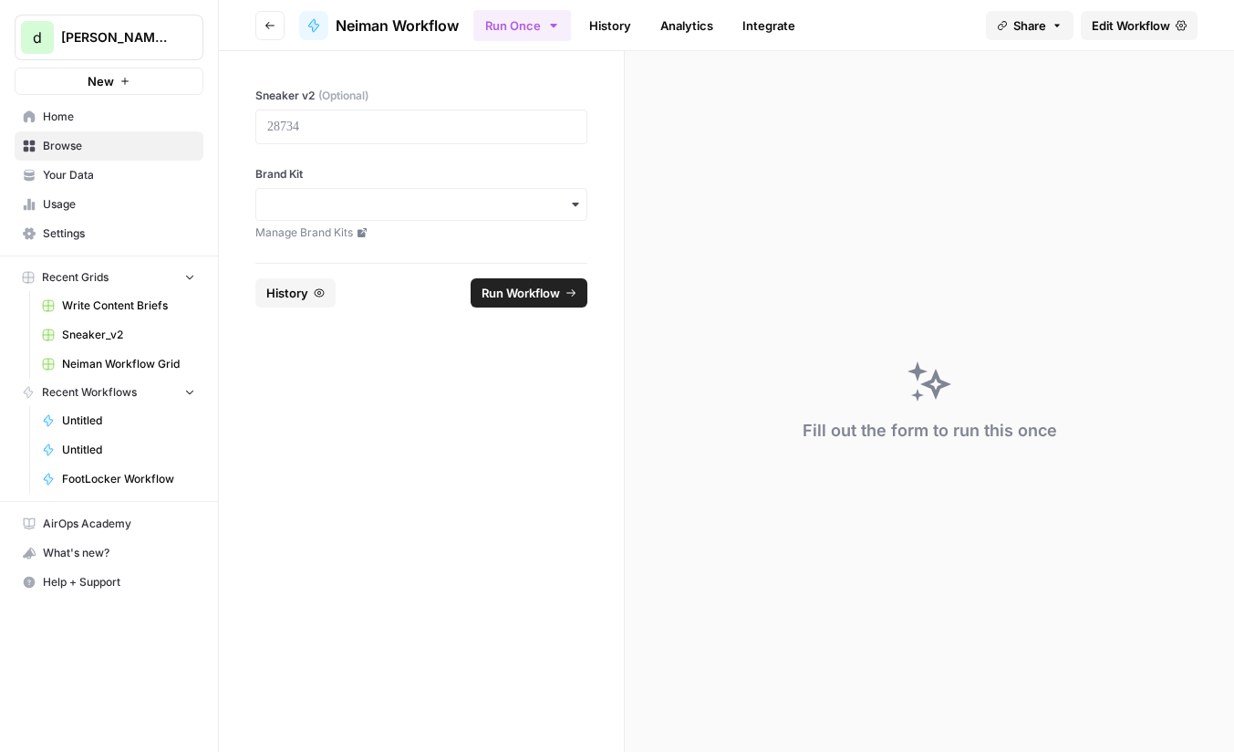
click at [1172, 14] on link "Edit Workflow" at bounding box center [1139, 25] width 117 height 29
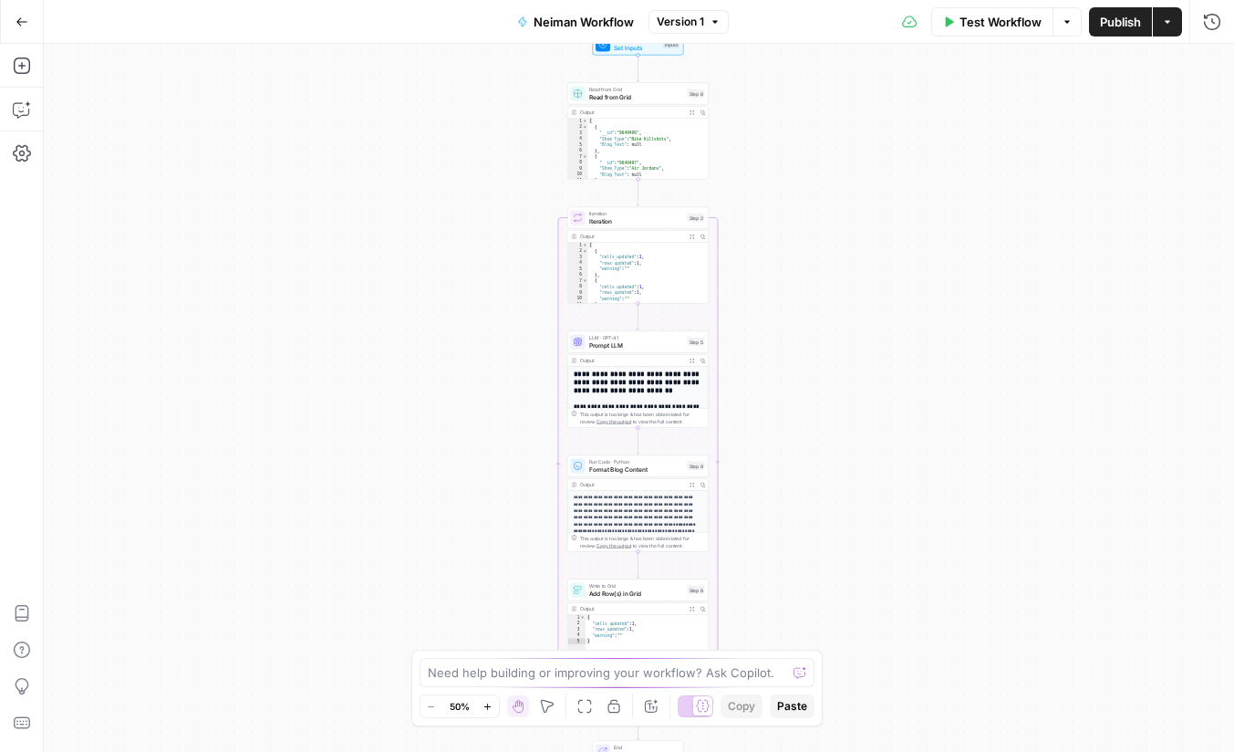
click at [699, 24] on span "Version 1" at bounding box center [680, 22] width 47 height 16
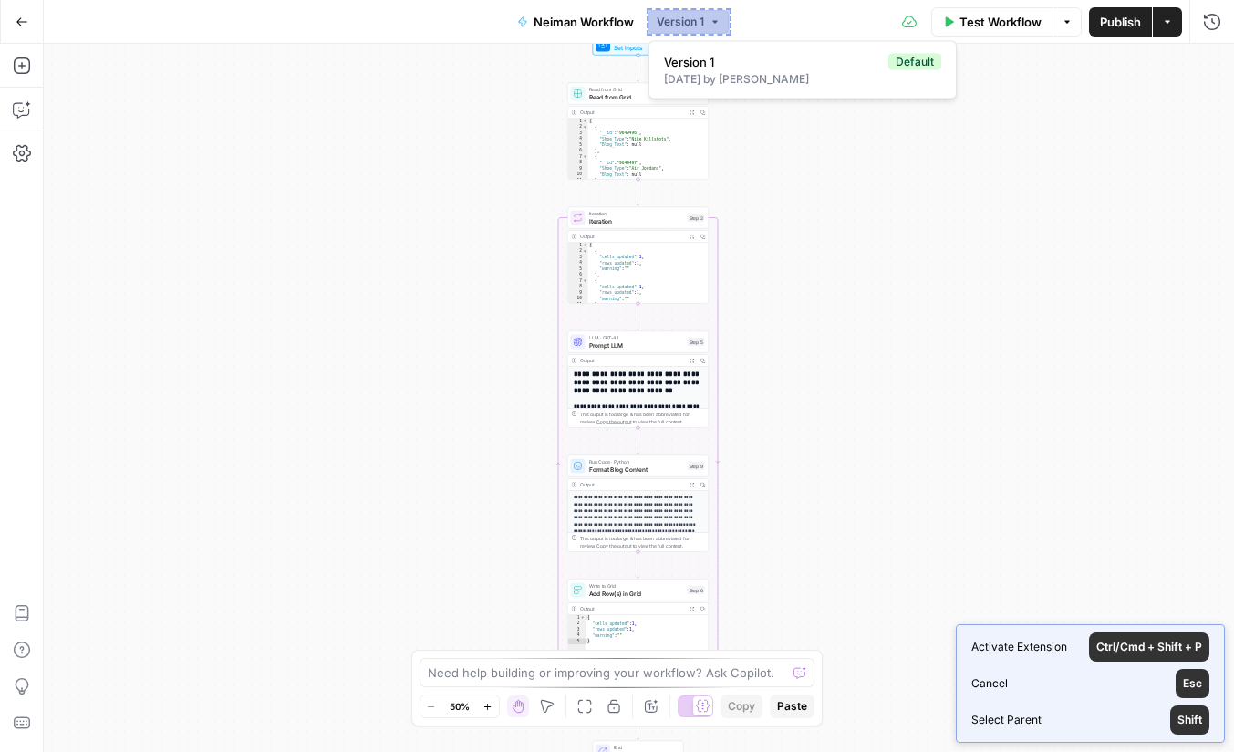
click at [707, 29] on button "Version 1" at bounding box center [689, 22] width 80 height 24
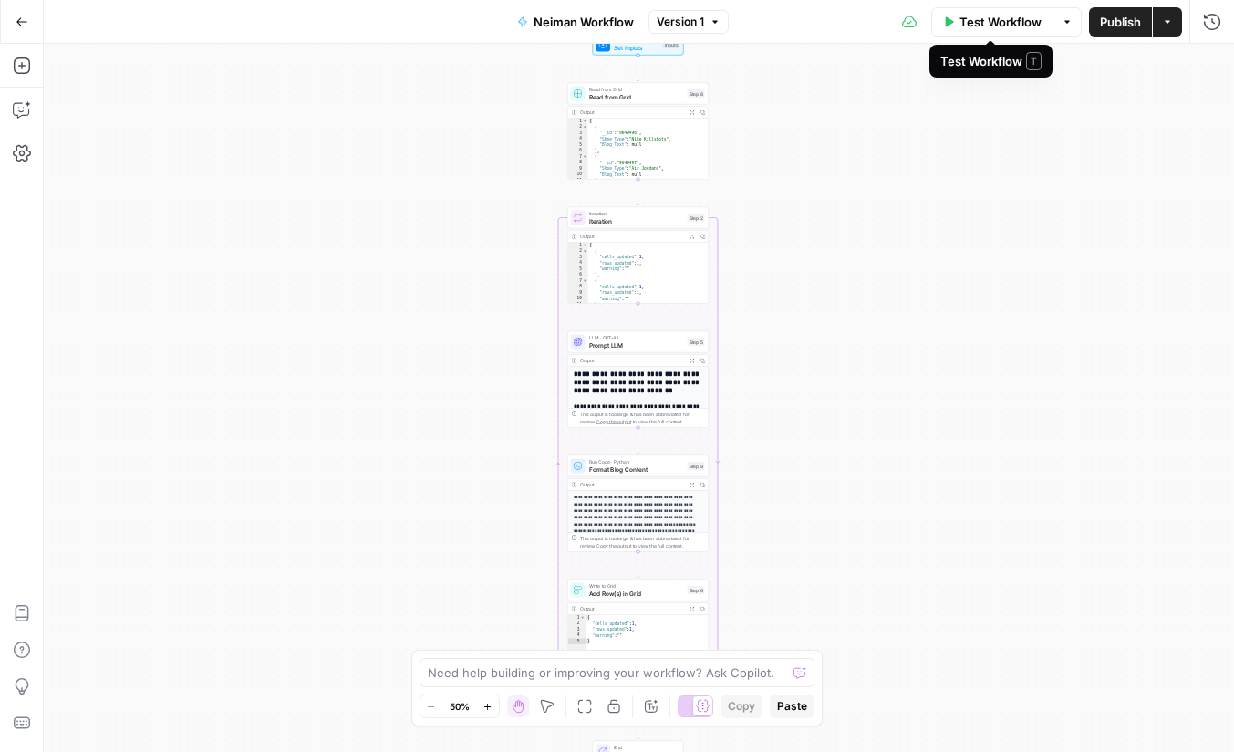
click at [714, 23] on icon "button" at bounding box center [715, 21] width 11 height 11
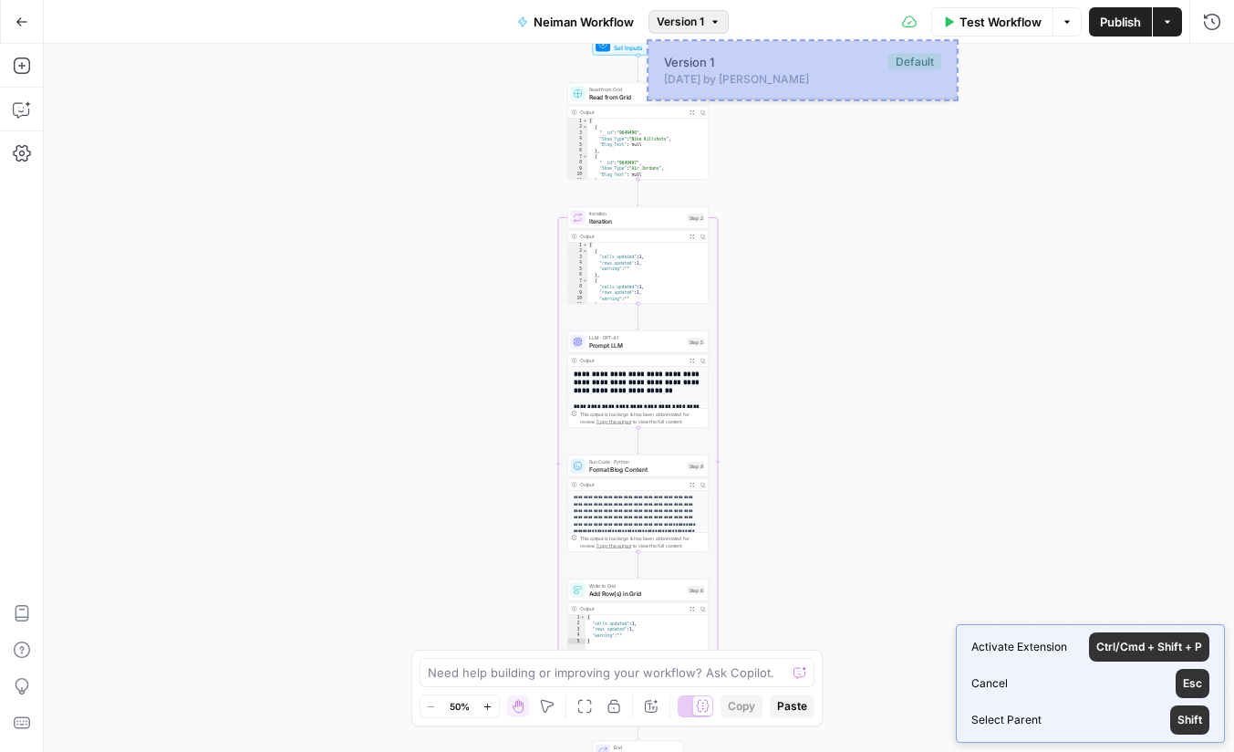
click at [858, 43] on div "Version 1 Default 1 day ago by Dmitriy Redkin" at bounding box center [803, 70] width 308 height 58
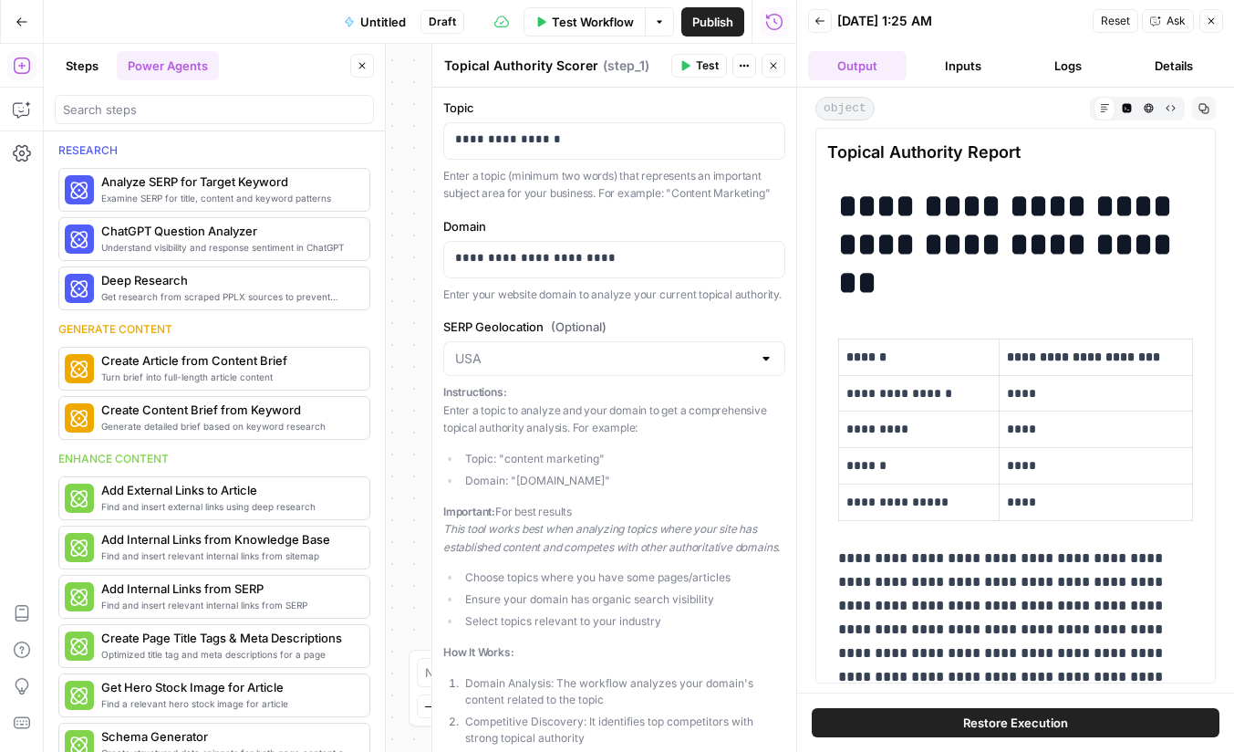
scroll to position [519, 0]
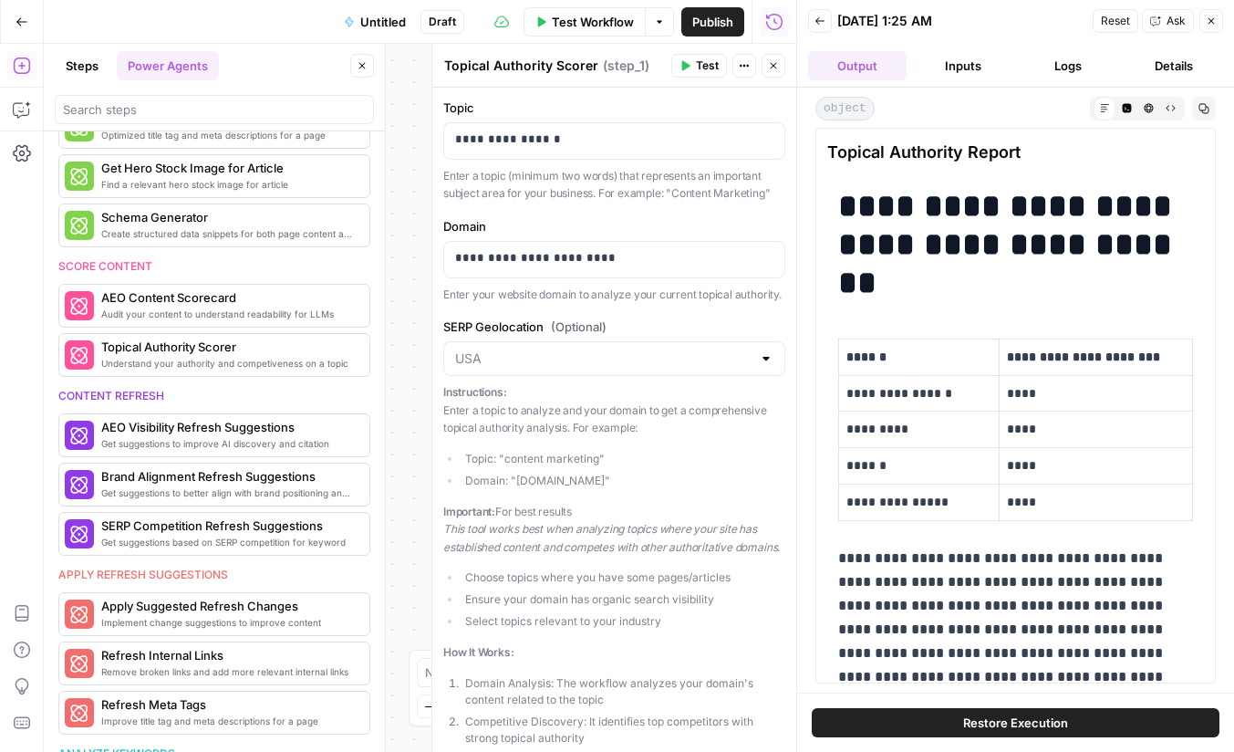
click at [771, 68] on icon "button" at bounding box center [774, 66] width 6 height 6
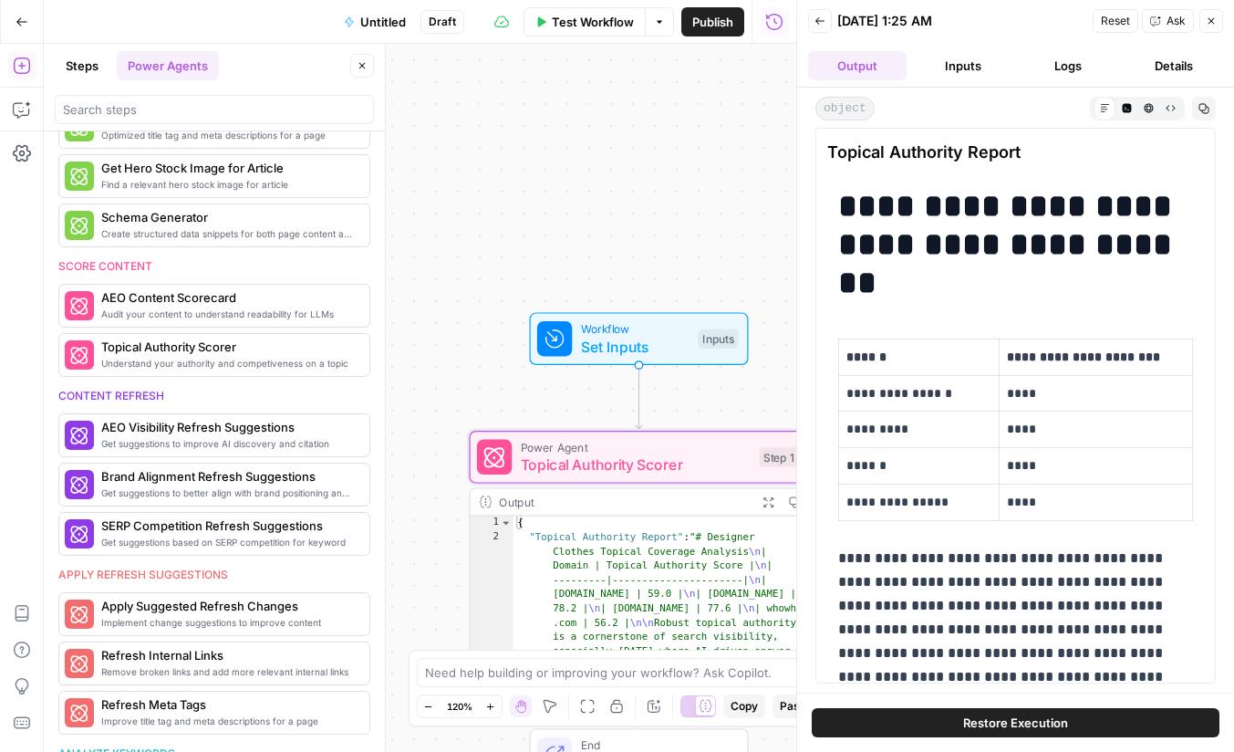
click at [1211, 22] on icon "button" at bounding box center [1211, 21] width 11 height 11
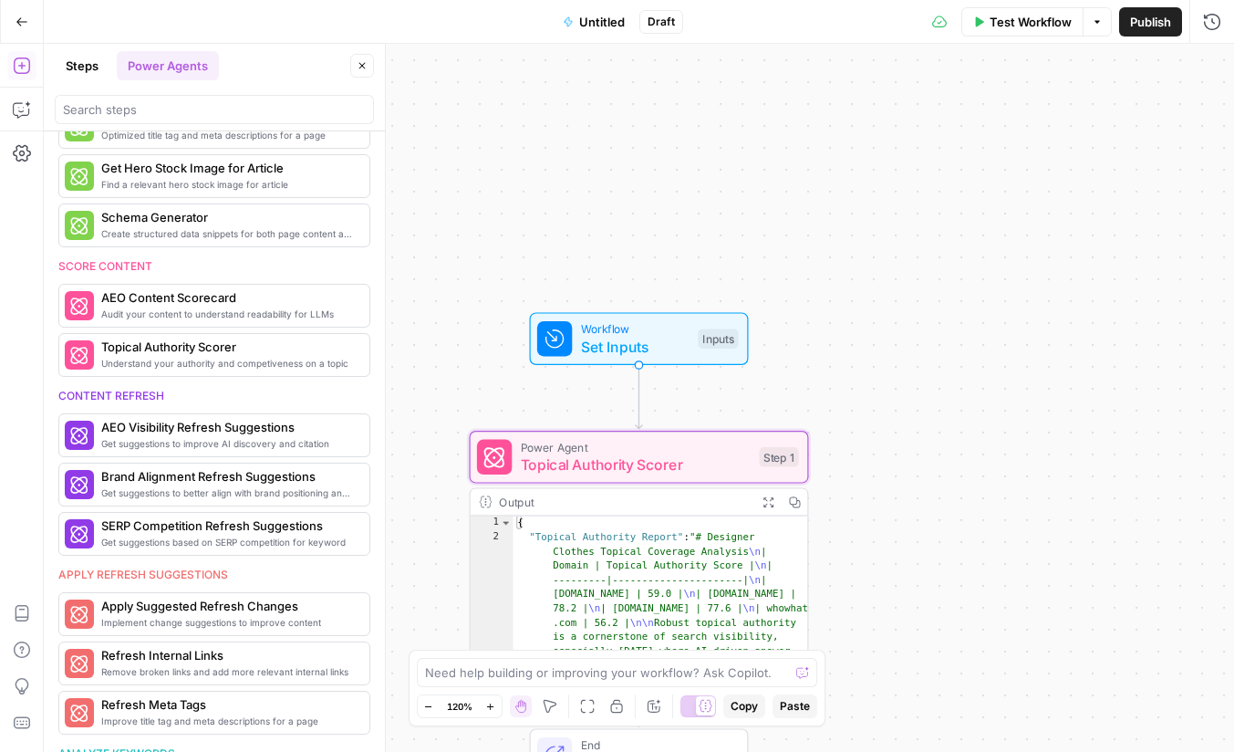
click at [25, 26] on icon "button" at bounding box center [22, 22] width 13 height 13
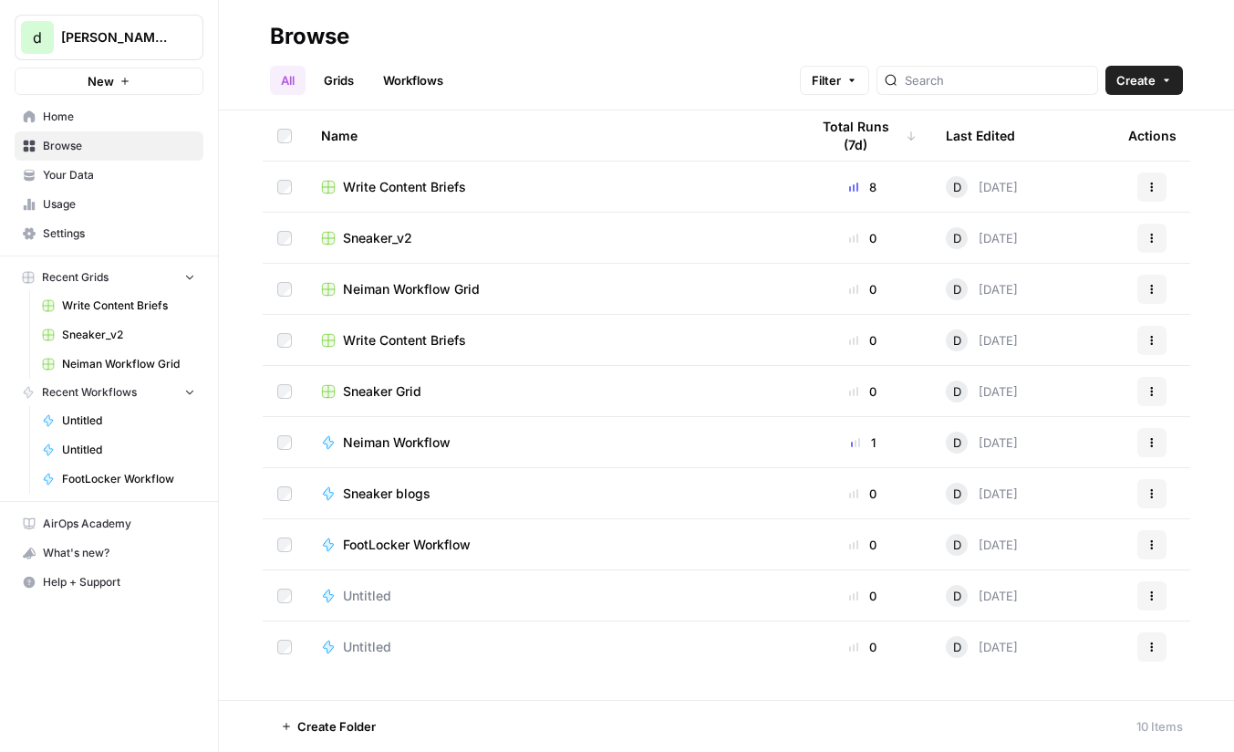
click at [398, 233] on span "Sneaker_v2" at bounding box center [377, 238] width 69 height 18
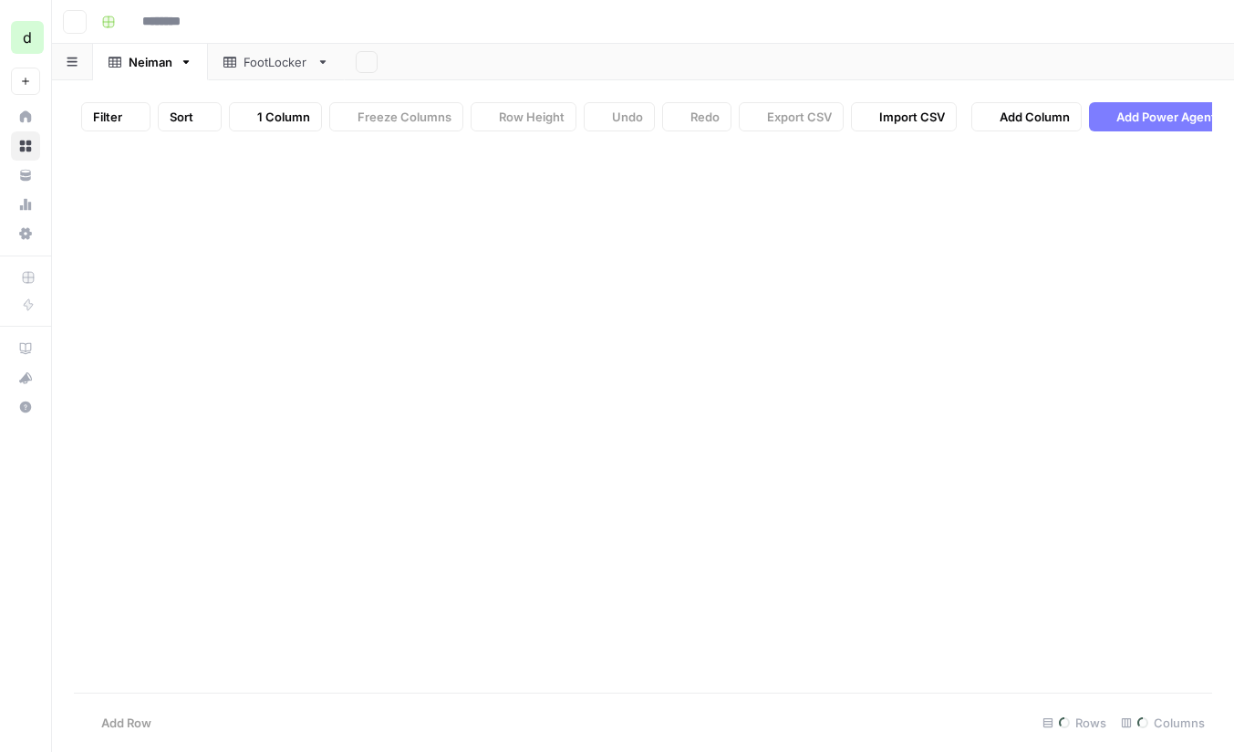
type input "**********"
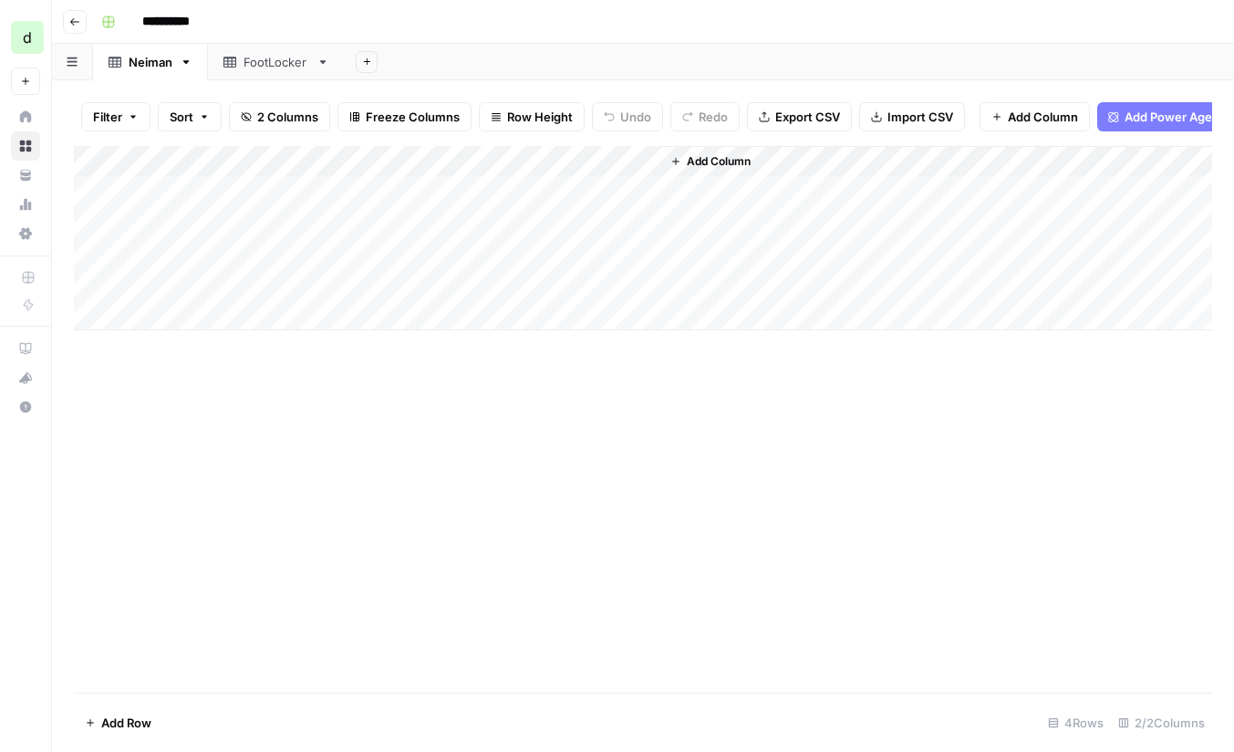
click at [645, 189] on div "Add Column" at bounding box center [643, 238] width 1139 height 184
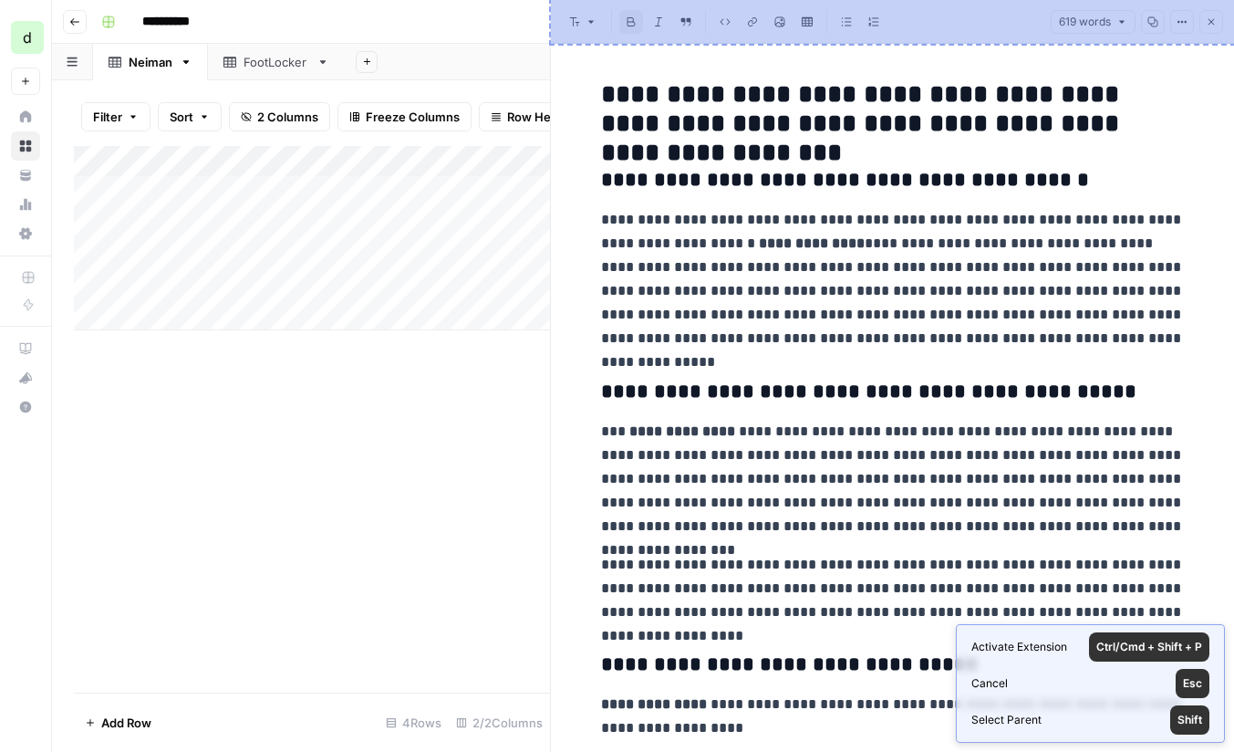
click at [1075, 41] on header "Font style Bold Italic Block quote Code block Link Image Insert Table Bulleted …" at bounding box center [892, 22] width 683 height 44
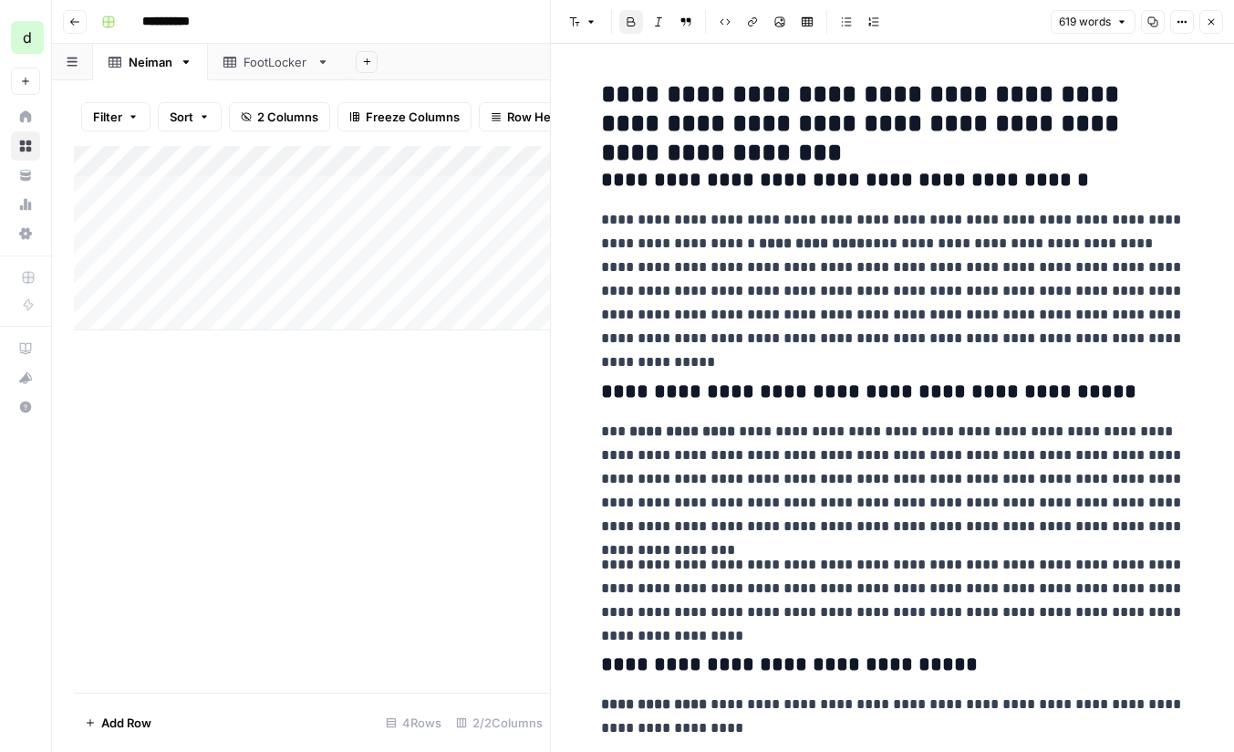
click at [1118, 17] on icon "button" at bounding box center [1122, 21] width 11 height 11
click at [1210, 17] on icon "button" at bounding box center [1211, 21] width 11 height 11
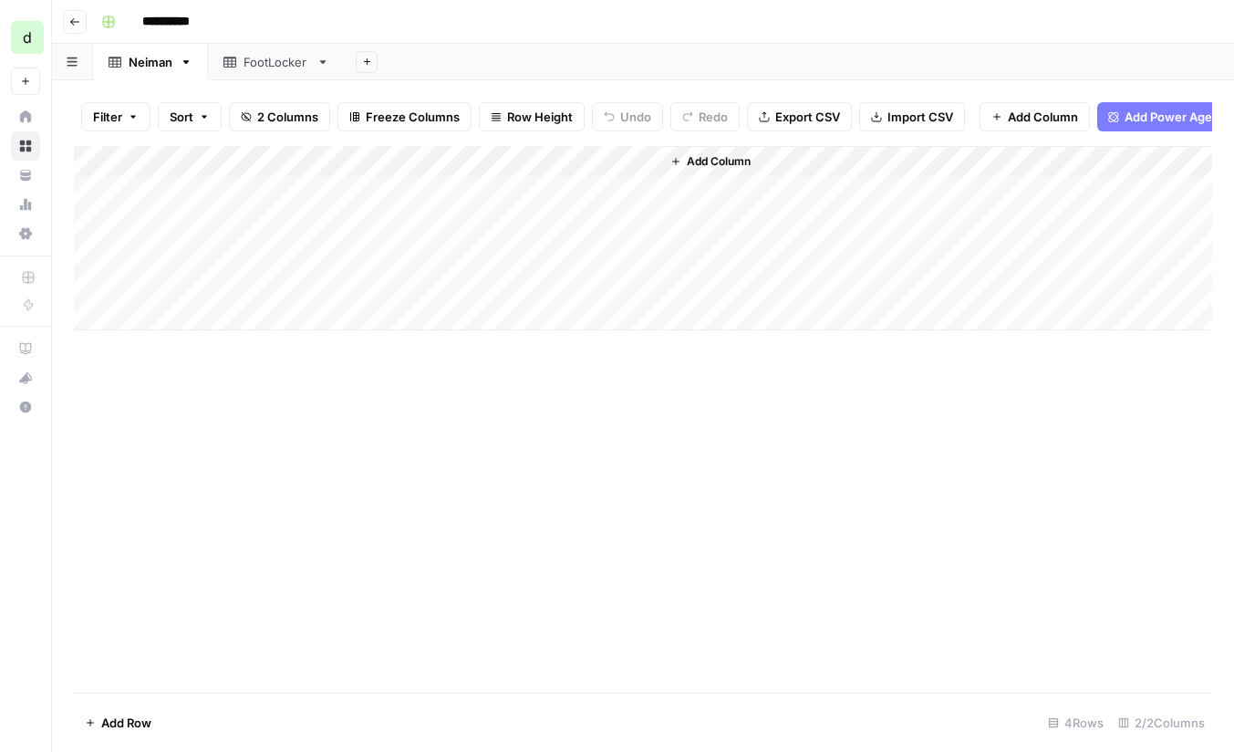
click at [328, 68] on link "FootLocker" at bounding box center [276, 62] width 137 height 36
click at [318, 63] on icon "button" at bounding box center [323, 62] width 13 height 13
click at [438, 50] on div "Add Sheet" at bounding box center [790, 62] width 890 height 36
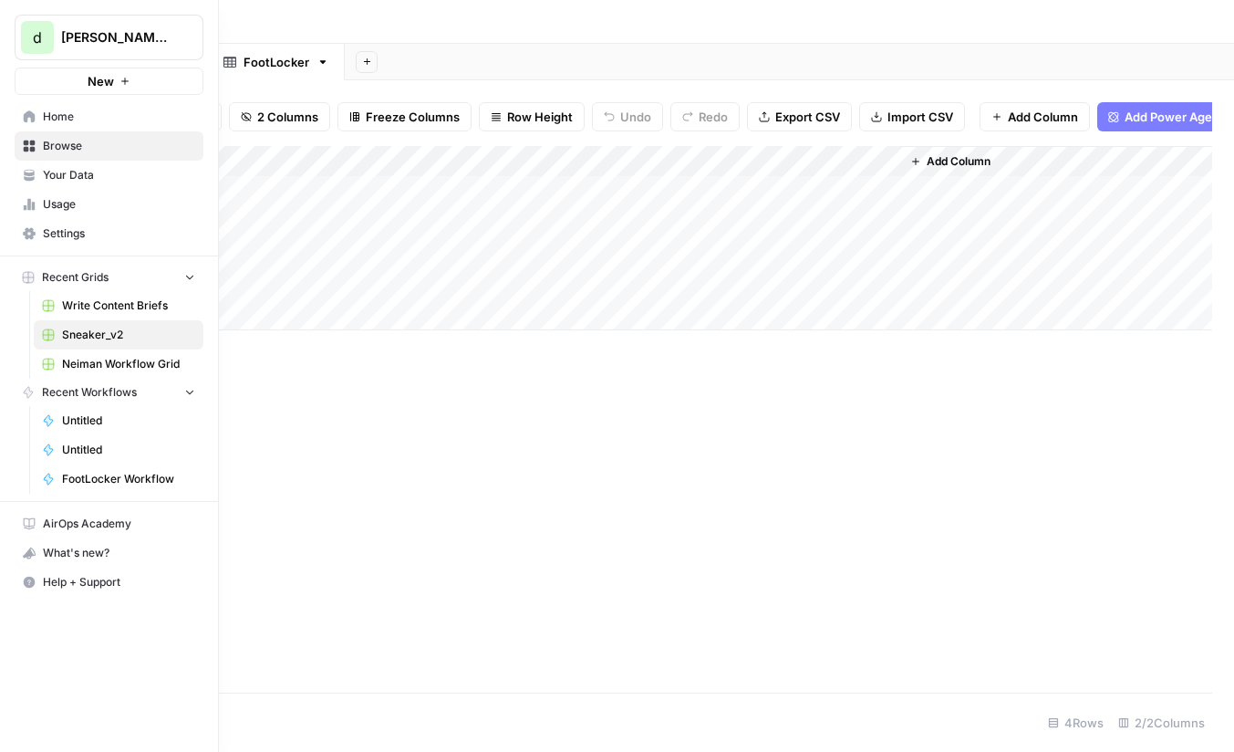
click at [86, 180] on span "Your Data" at bounding box center [119, 175] width 152 height 16
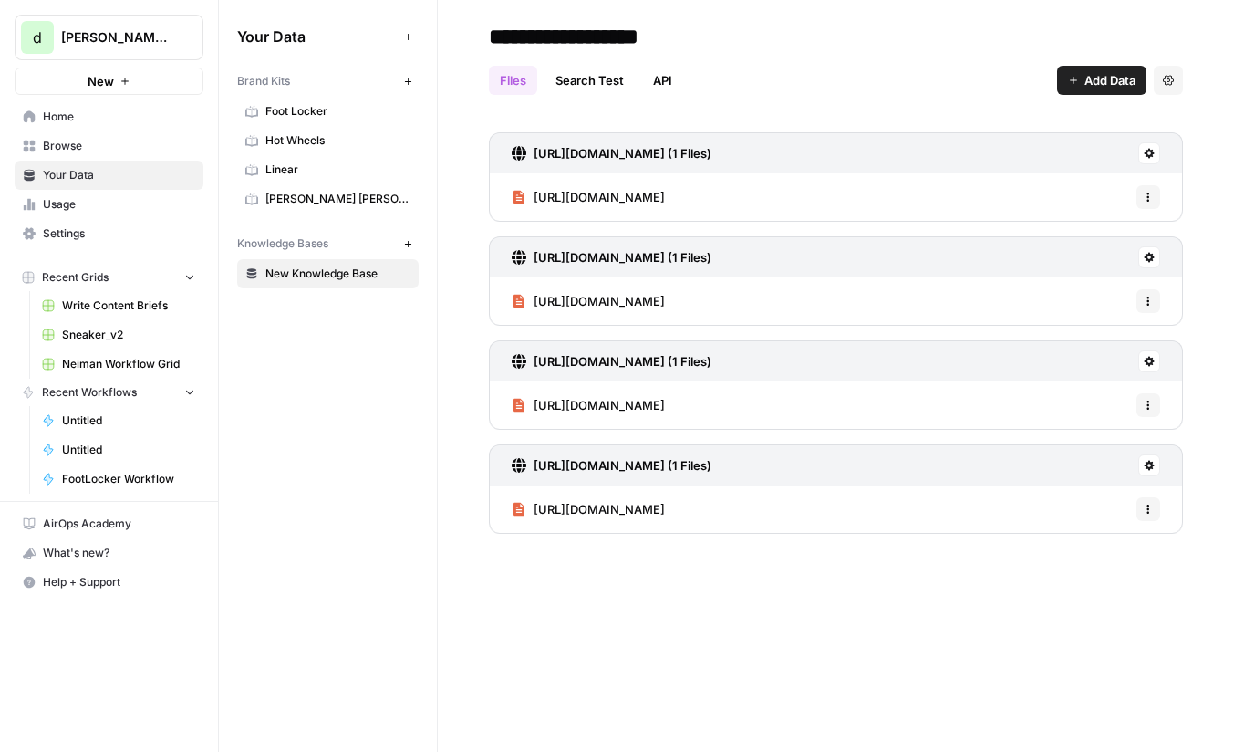
click at [105, 473] on span "FootLocker Workflow" at bounding box center [128, 479] width 133 height 16
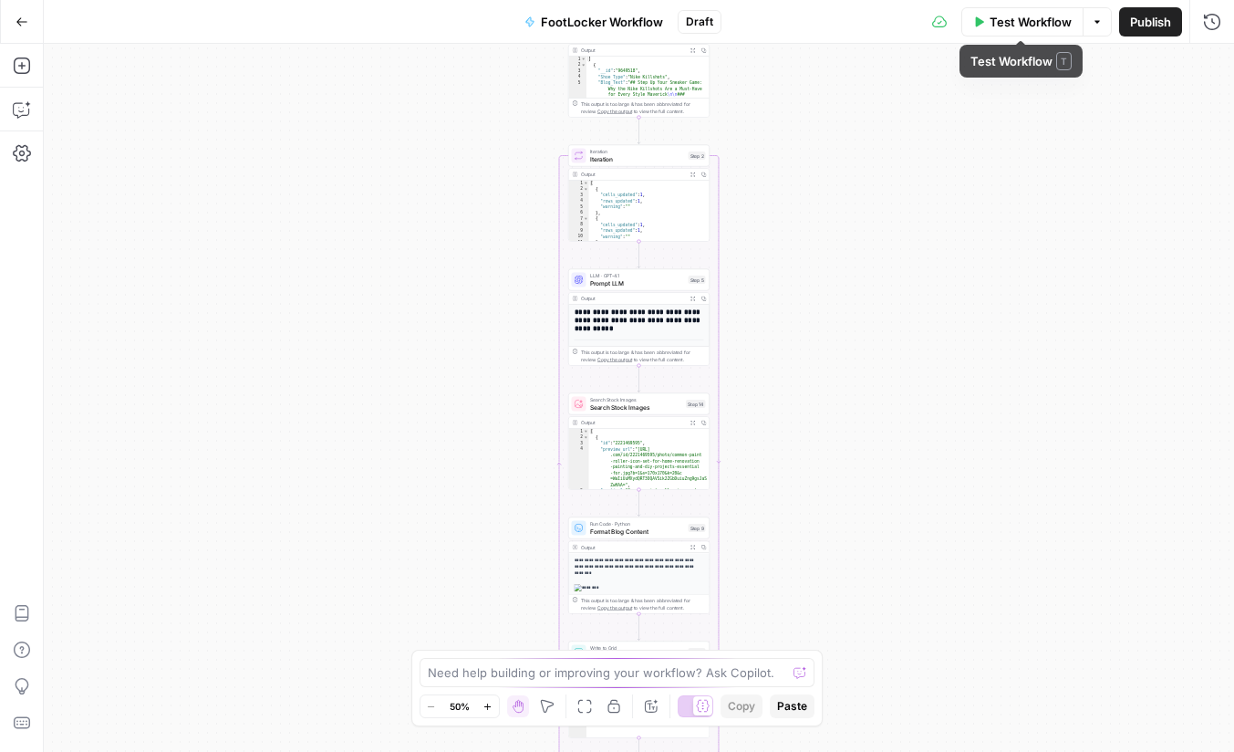
click at [1092, 18] on icon "button" at bounding box center [1097, 21] width 11 height 11
click at [831, 28] on div "Test Workflow Options Publish Run History" at bounding box center [979, 21] width 514 height 43
click at [941, 26] on icon at bounding box center [939, 22] width 15 height 12
click at [1214, 23] on icon "button" at bounding box center [1212, 22] width 18 height 18
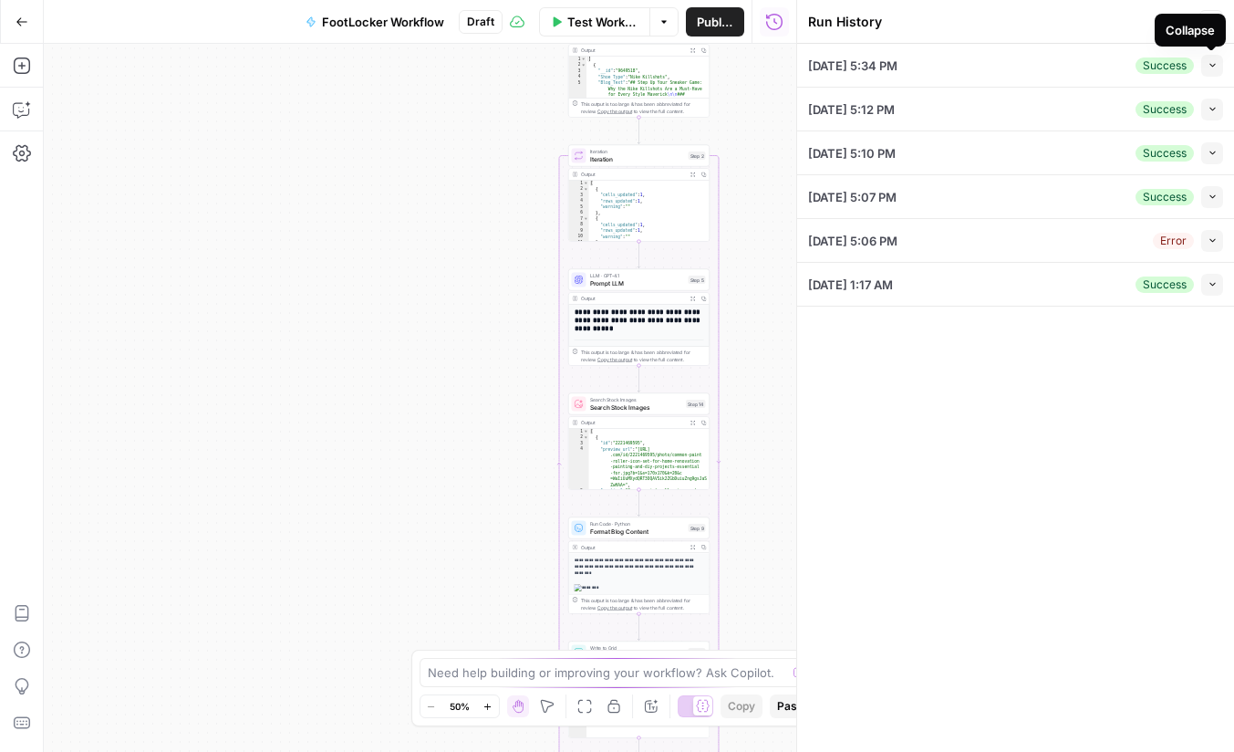
click at [1214, 62] on icon "button" at bounding box center [1213, 65] width 10 height 10
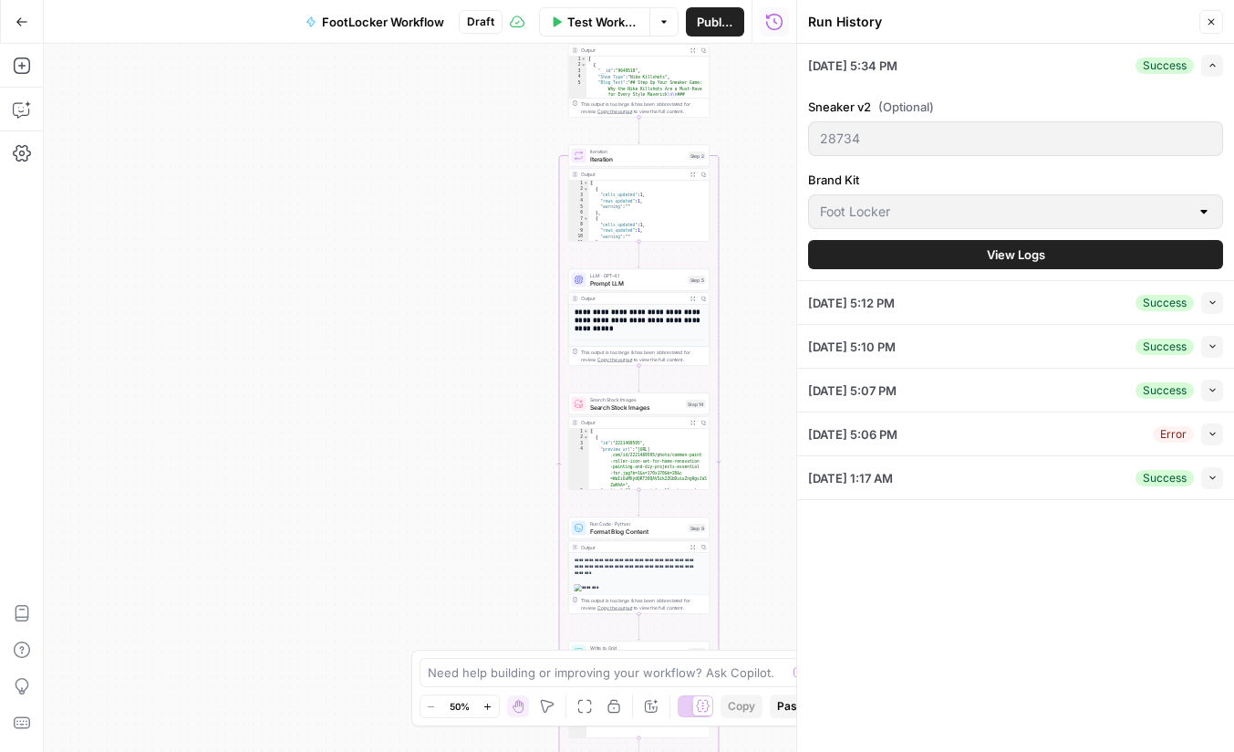
click at [1214, 14] on button "Close" at bounding box center [1212, 22] width 24 height 24
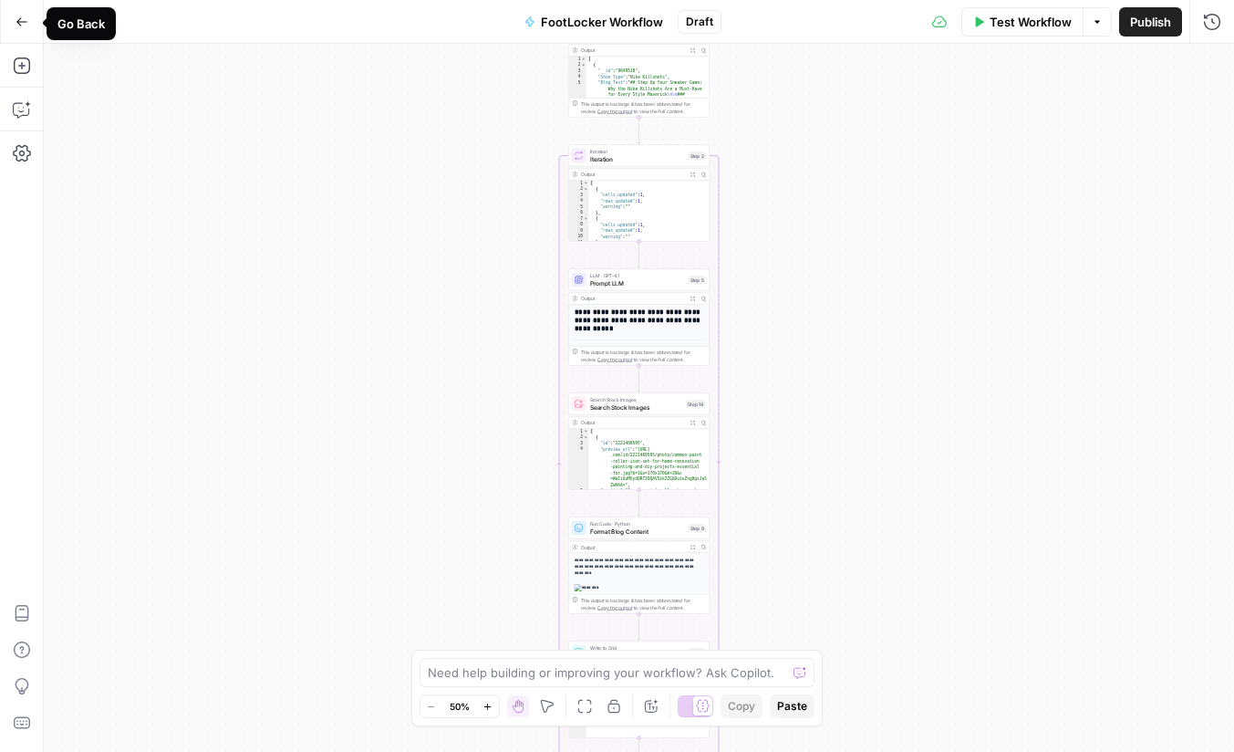
click at [22, 26] on icon "button" at bounding box center [22, 22] width 13 height 13
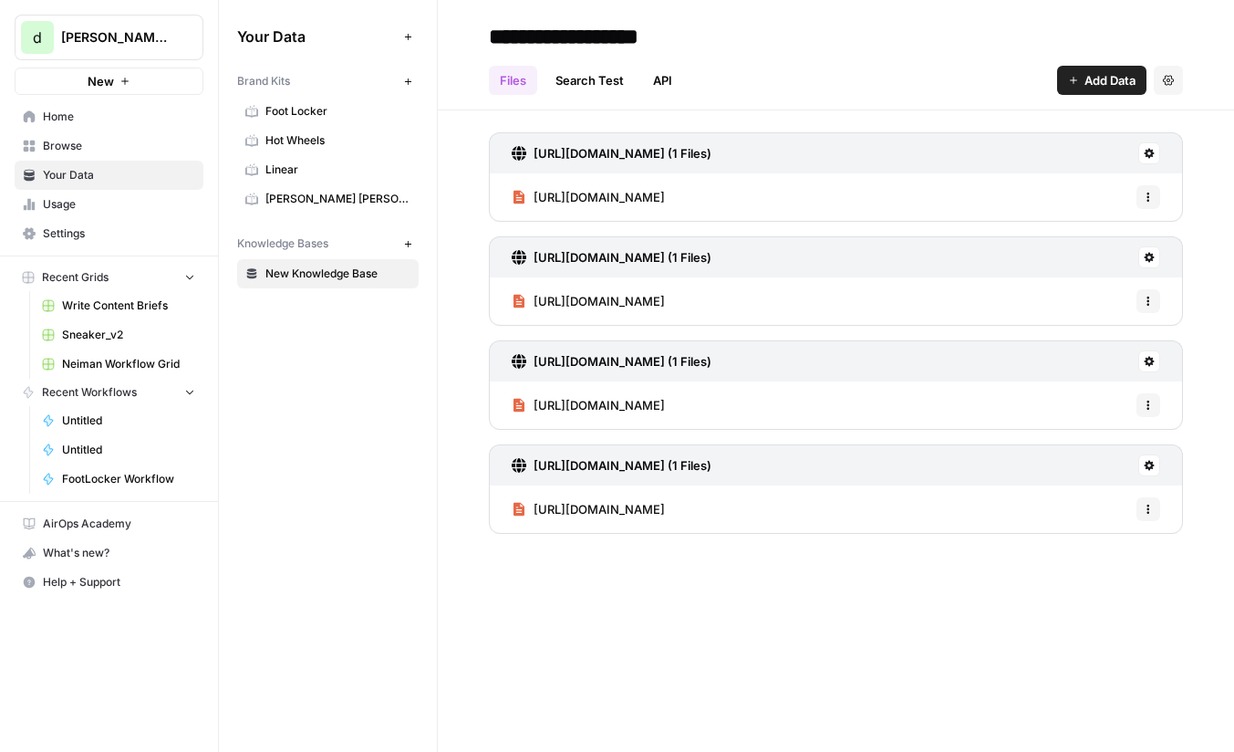
click at [105, 138] on span "Browse" at bounding box center [119, 146] width 152 height 16
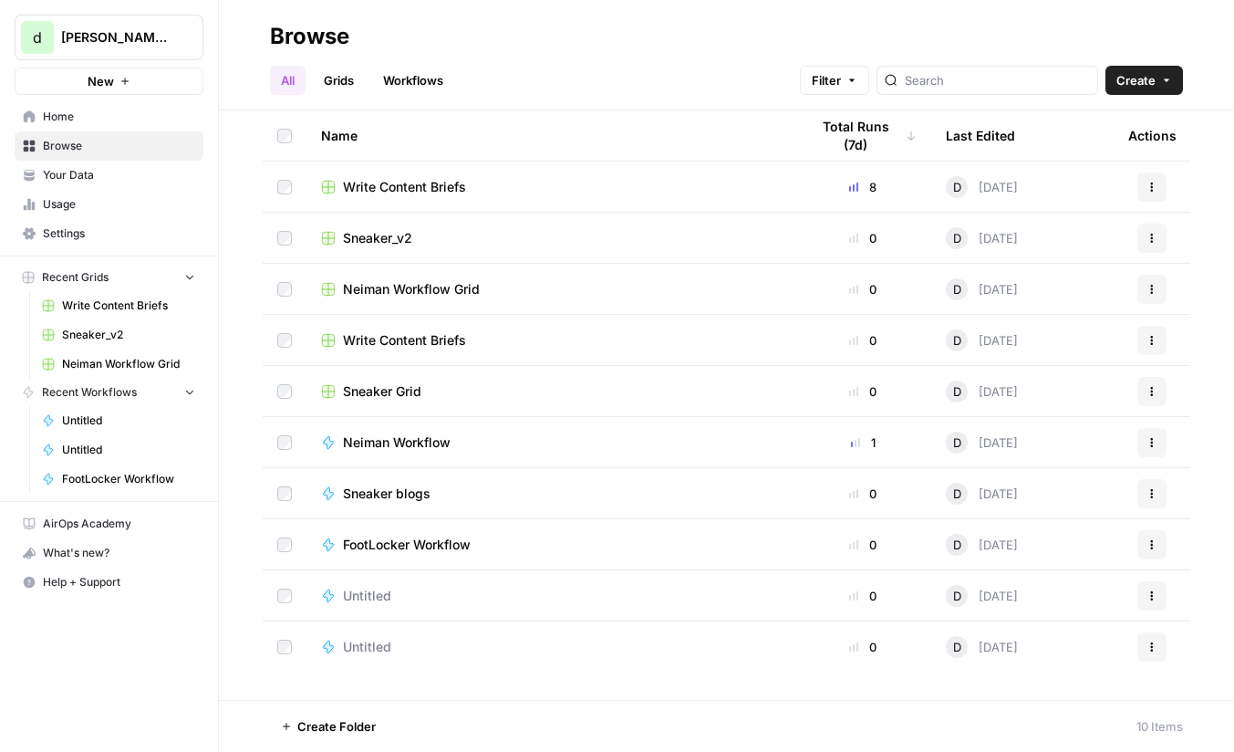
click at [405, 443] on span "Neiman Workflow" at bounding box center [397, 442] width 108 height 18
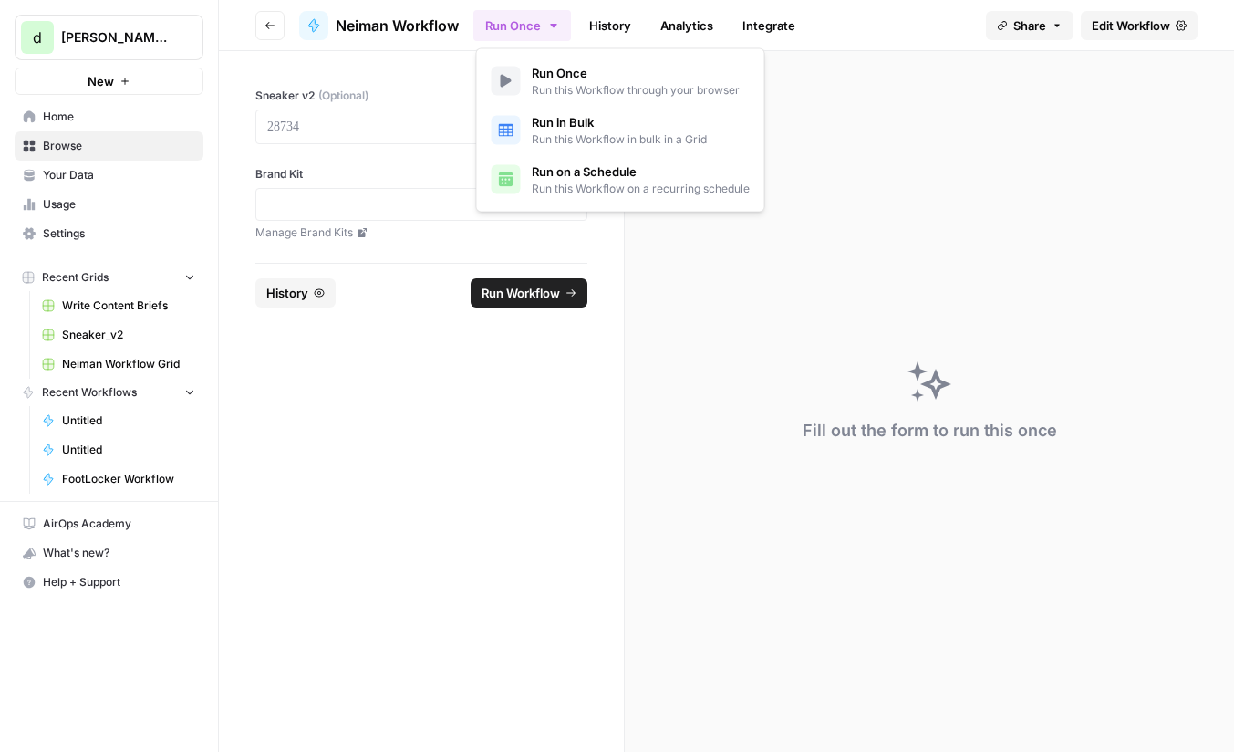
click at [554, 26] on icon "button" at bounding box center [554, 25] width 15 height 15
click at [561, 25] on icon "button" at bounding box center [554, 25] width 15 height 15
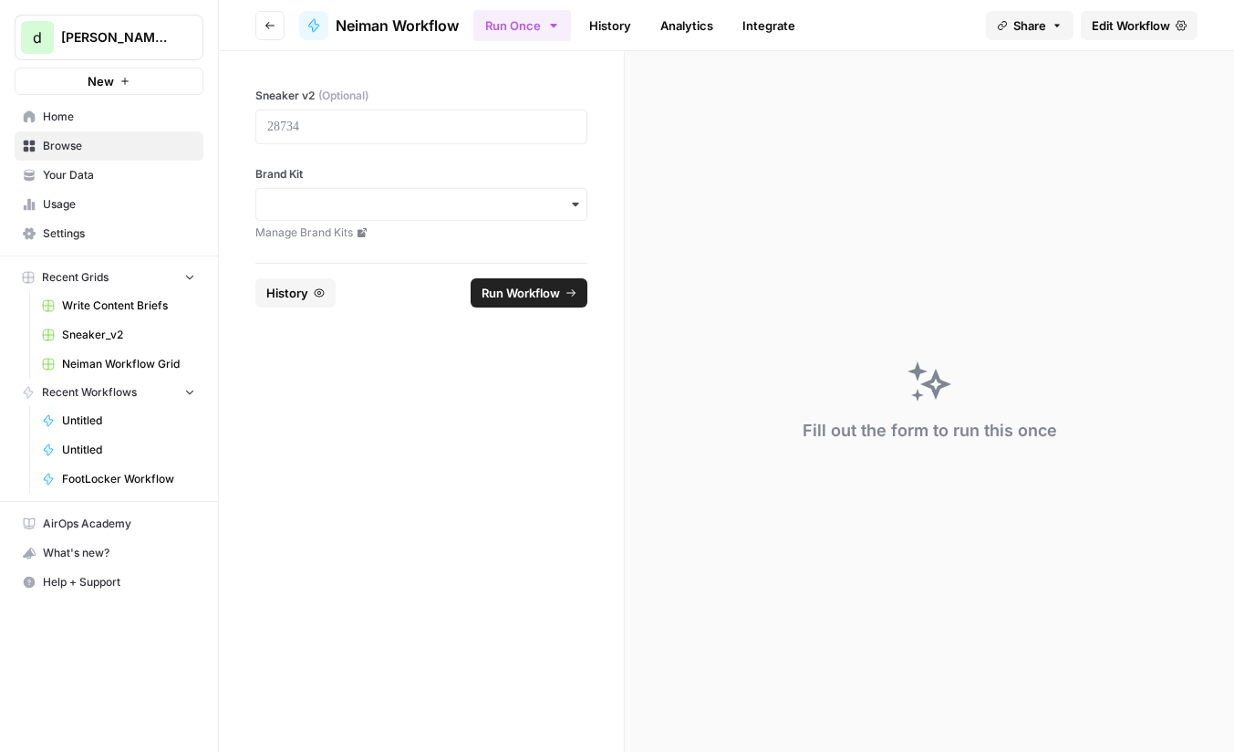
click at [318, 276] on footer "History Run Workflow" at bounding box center [421, 292] width 332 height 59
click at [315, 293] on icon "button" at bounding box center [320, 293] width 10 height 8
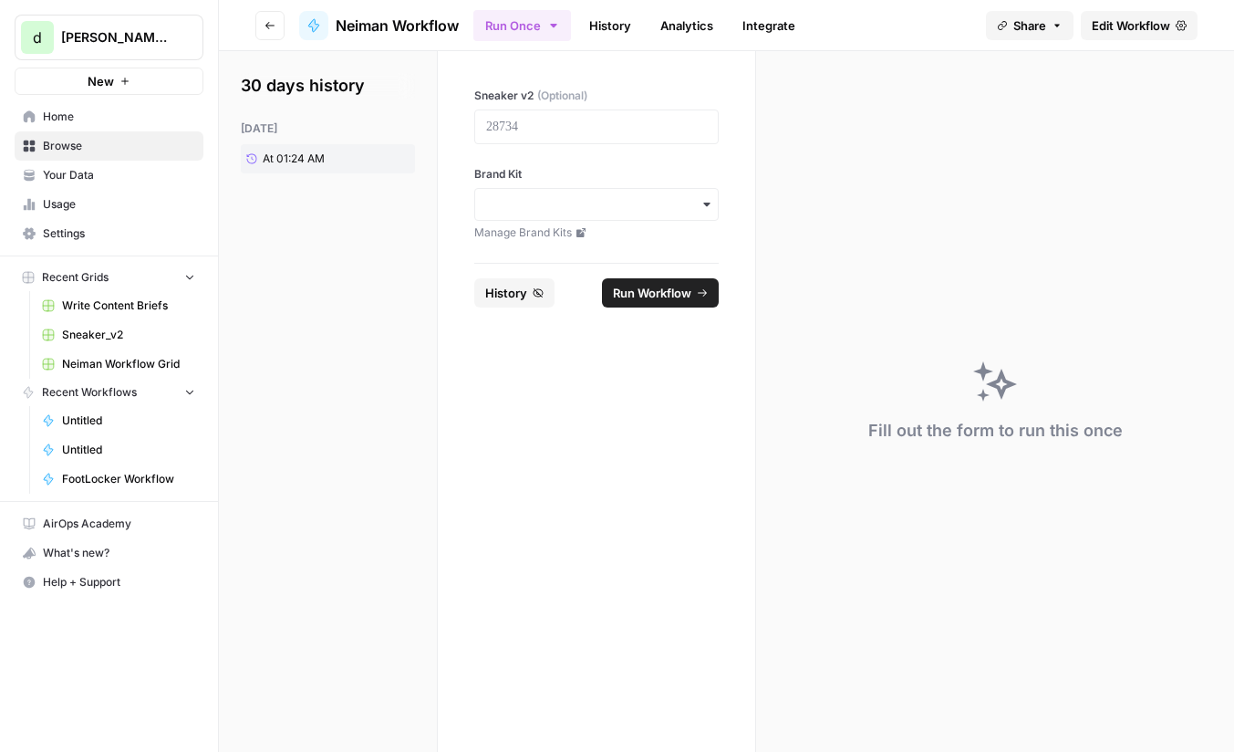
click at [510, 285] on span "History" at bounding box center [506, 293] width 42 height 18
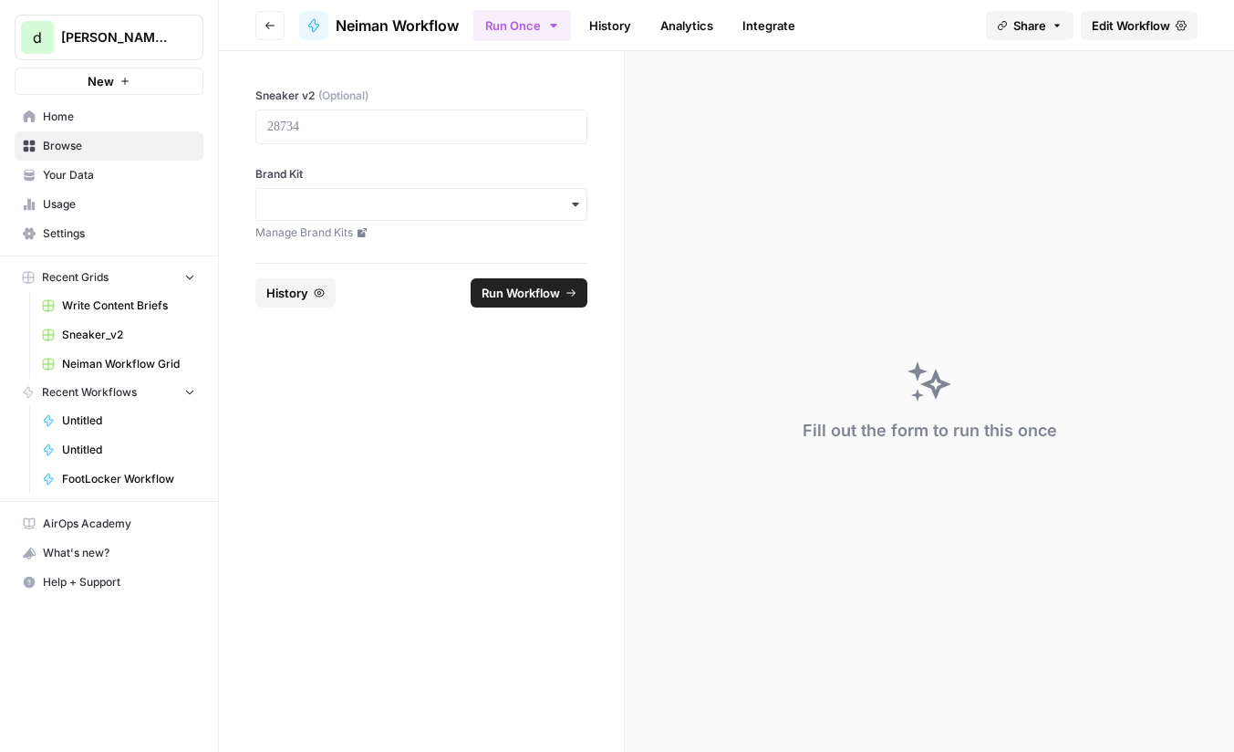
click at [570, 209] on icon "button" at bounding box center [575, 204] width 15 height 15
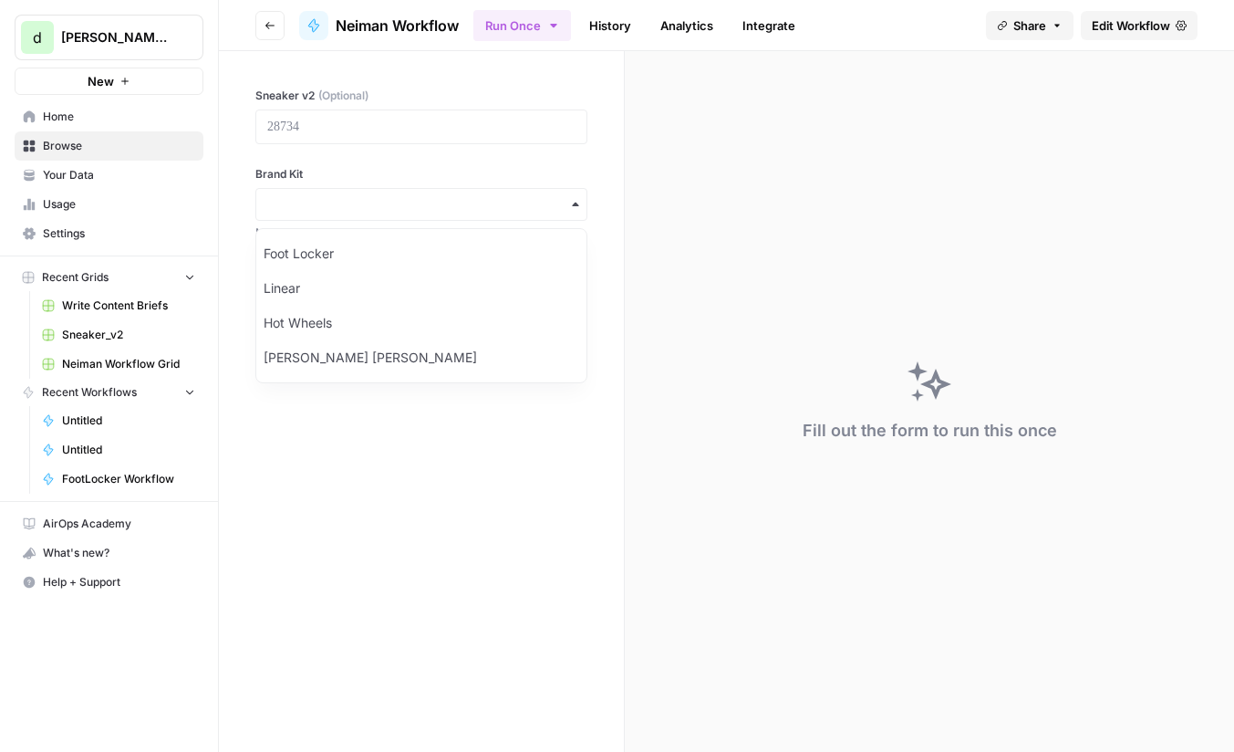
click at [612, 198] on div "Sneaker v2 (Optional) Brand Kit Manage Brand Kits" at bounding box center [421, 157] width 405 height 212
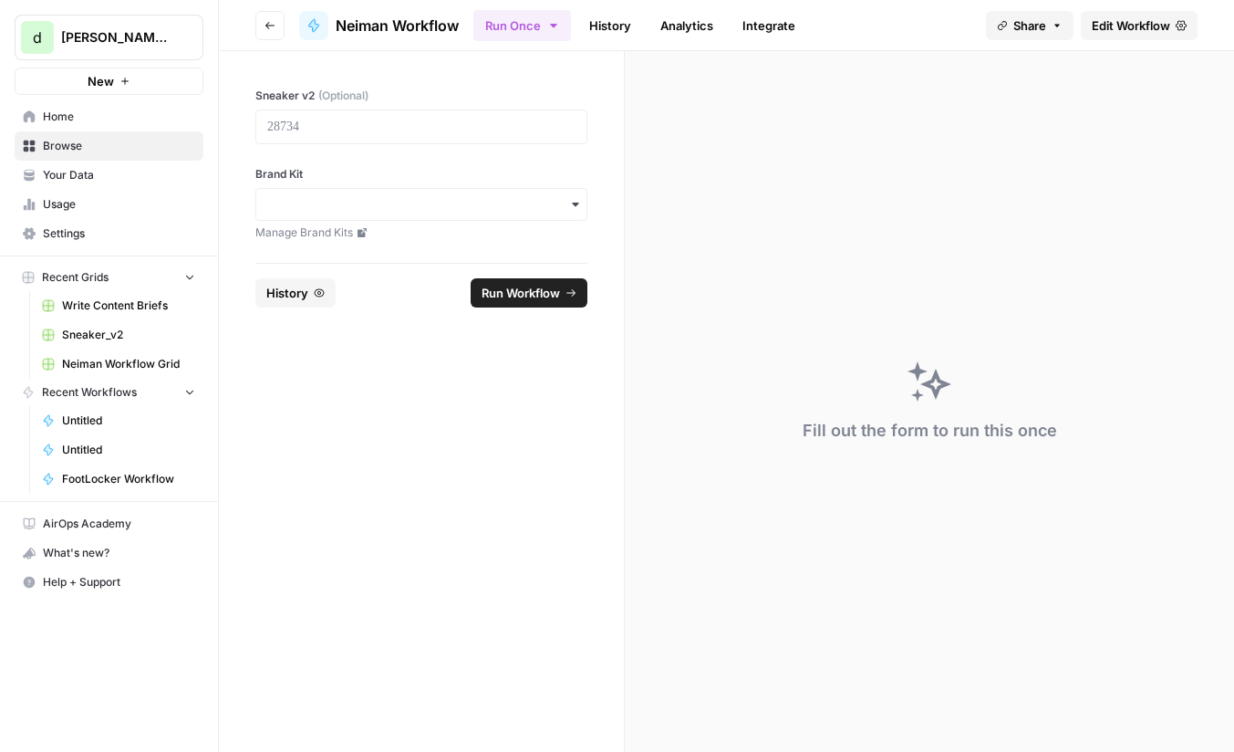
click at [622, 24] on link "History" at bounding box center [610, 25] width 64 height 29
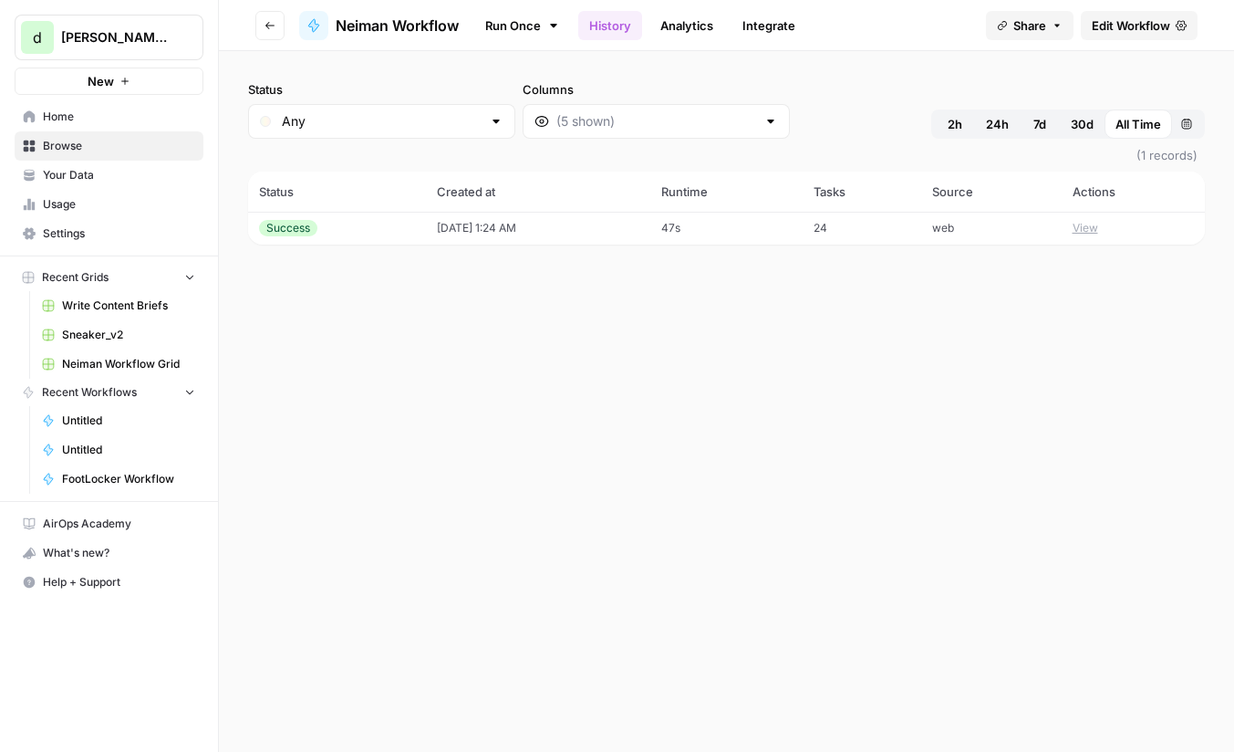
click at [685, 21] on link "Analytics" at bounding box center [687, 25] width 75 height 29
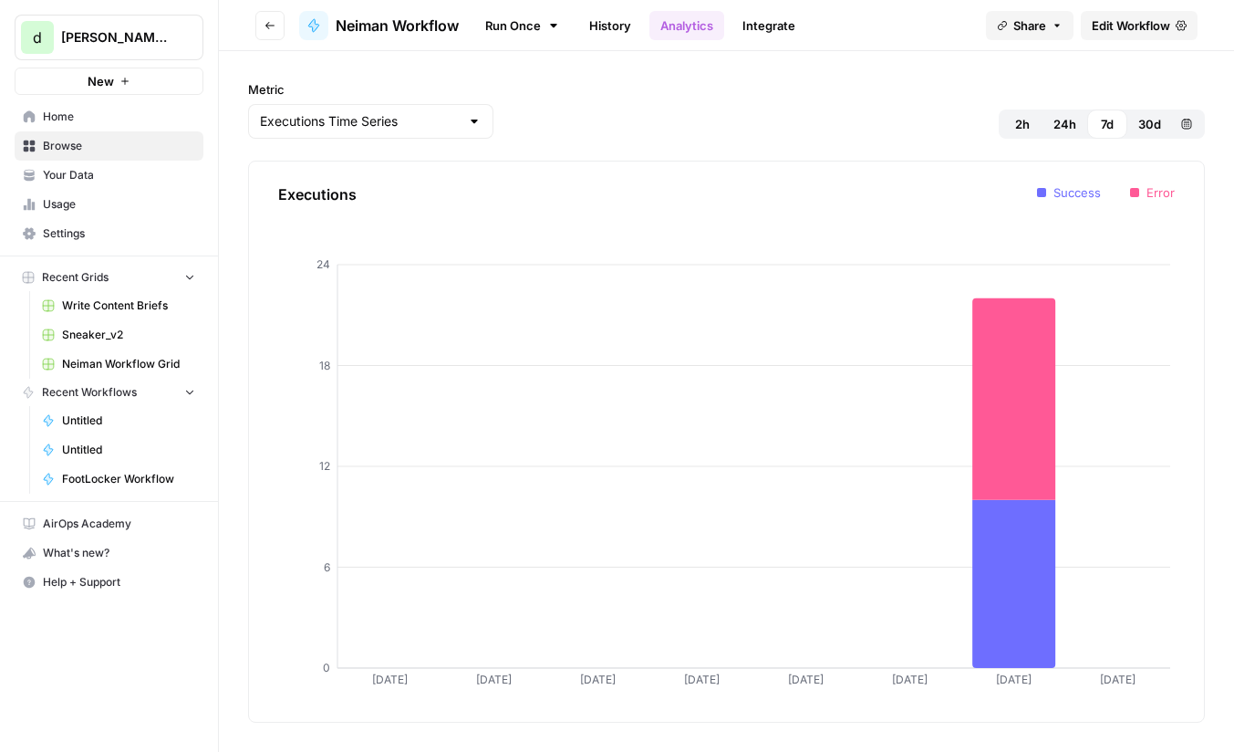
click at [559, 31] on icon at bounding box center [554, 25] width 15 height 15
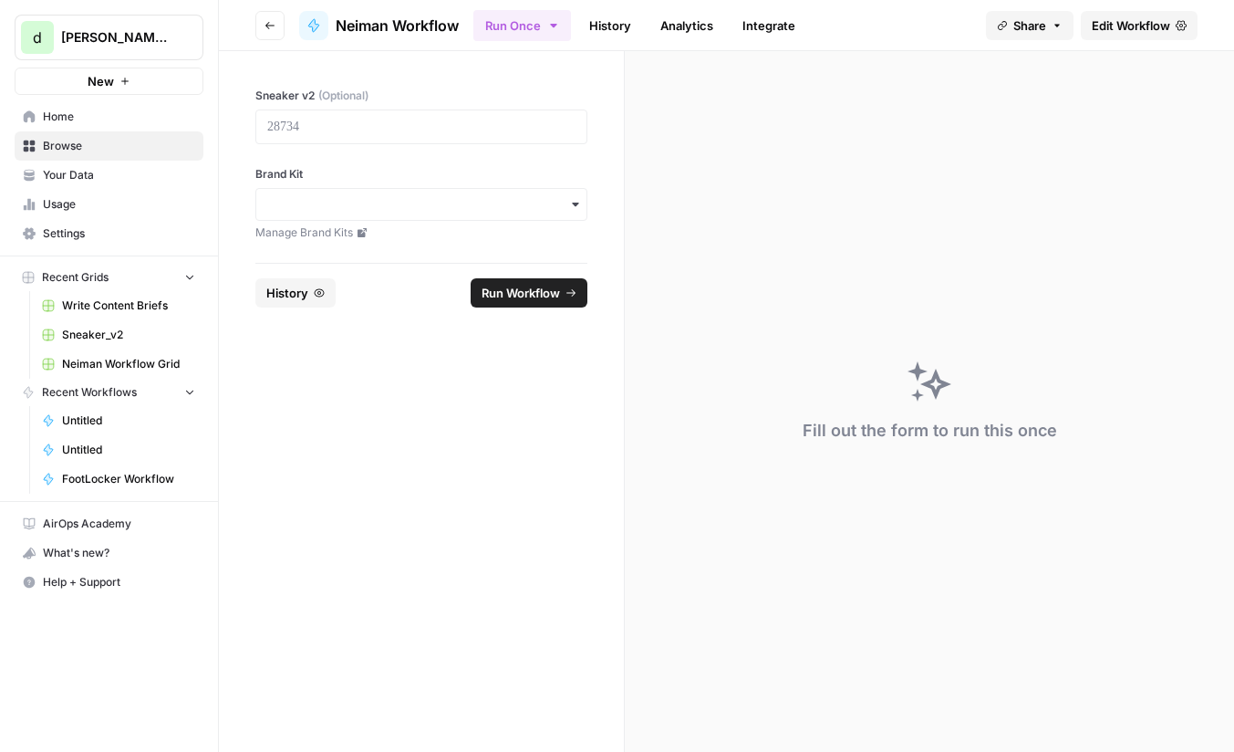
click at [551, 31] on icon "button" at bounding box center [554, 25] width 15 height 15
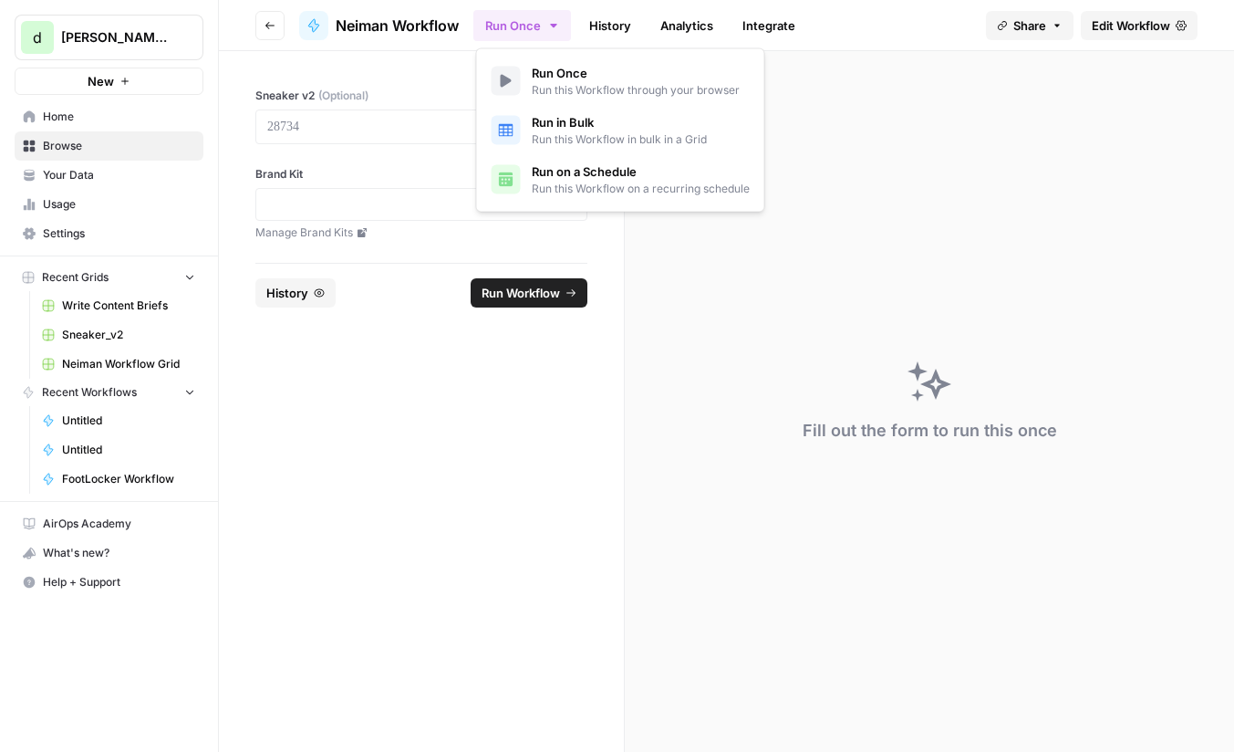
click at [551, 31] on icon "button" at bounding box center [554, 25] width 15 height 15
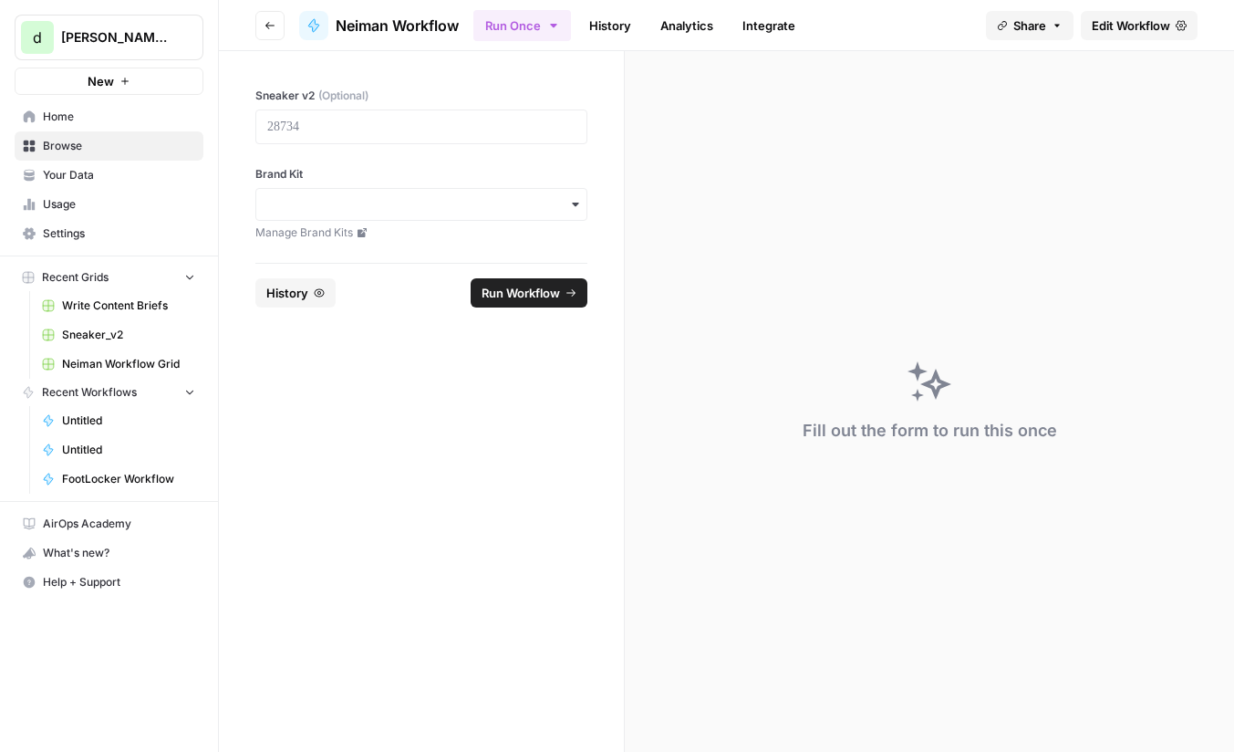
click at [703, 25] on link "Analytics" at bounding box center [687, 25] width 75 height 29
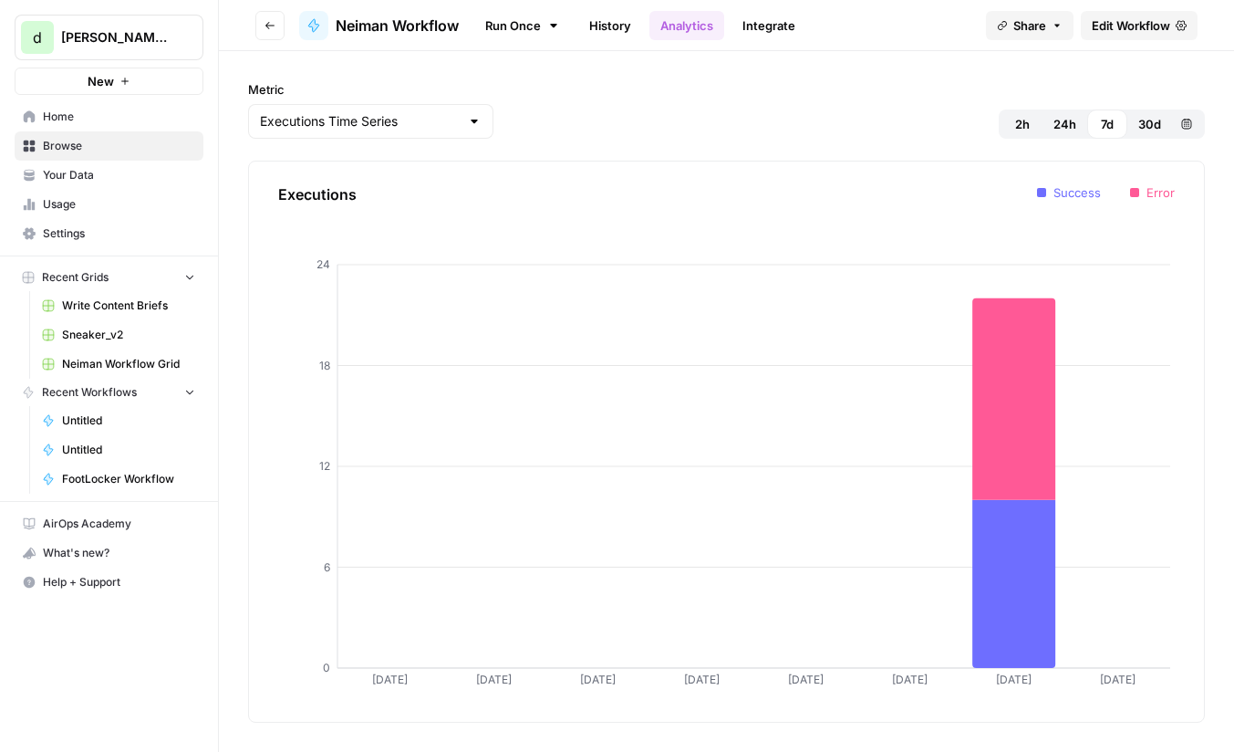
click at [614, 27] on link "History" at bounding box center [610, 25] width 64 height 29
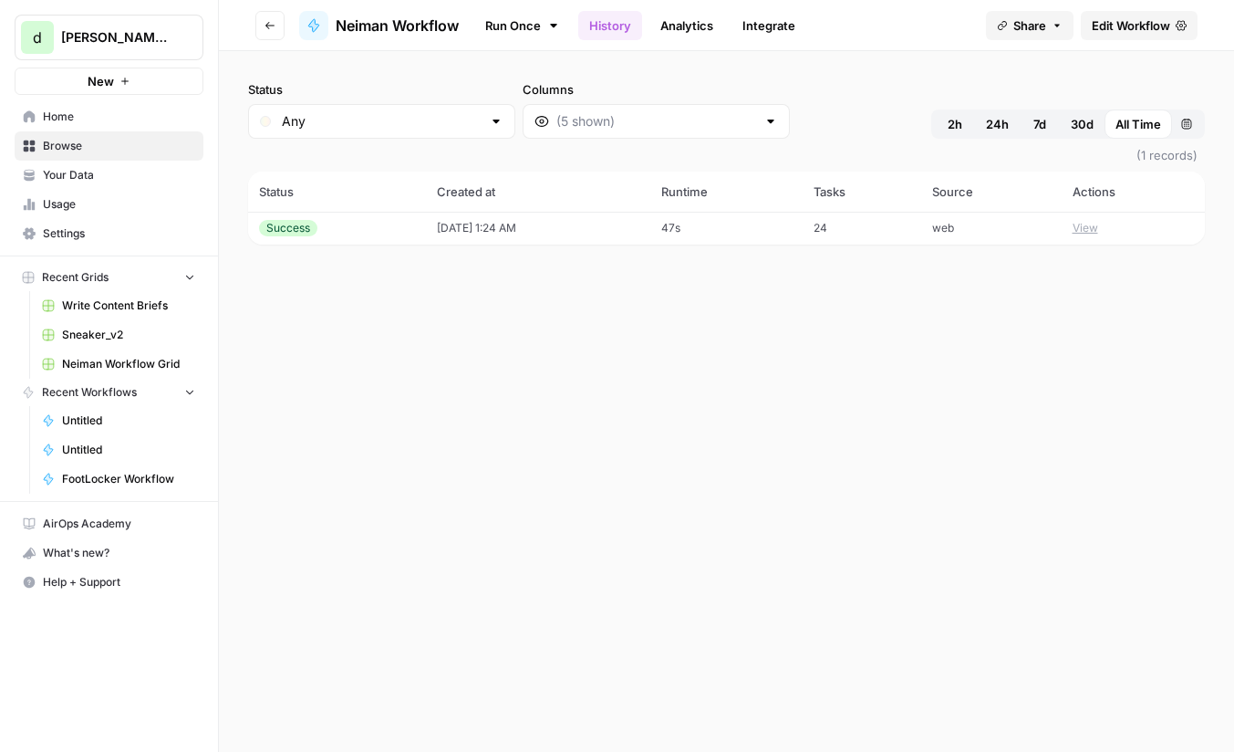
click at [652, 120] on div at bounding box center [656, 121] width 267 height 35
click at [755, 119] on div "Status Any Columns 2h 24h 7d 30d All Time Custom range" at bounding box center [726, 109] width 957 height 58
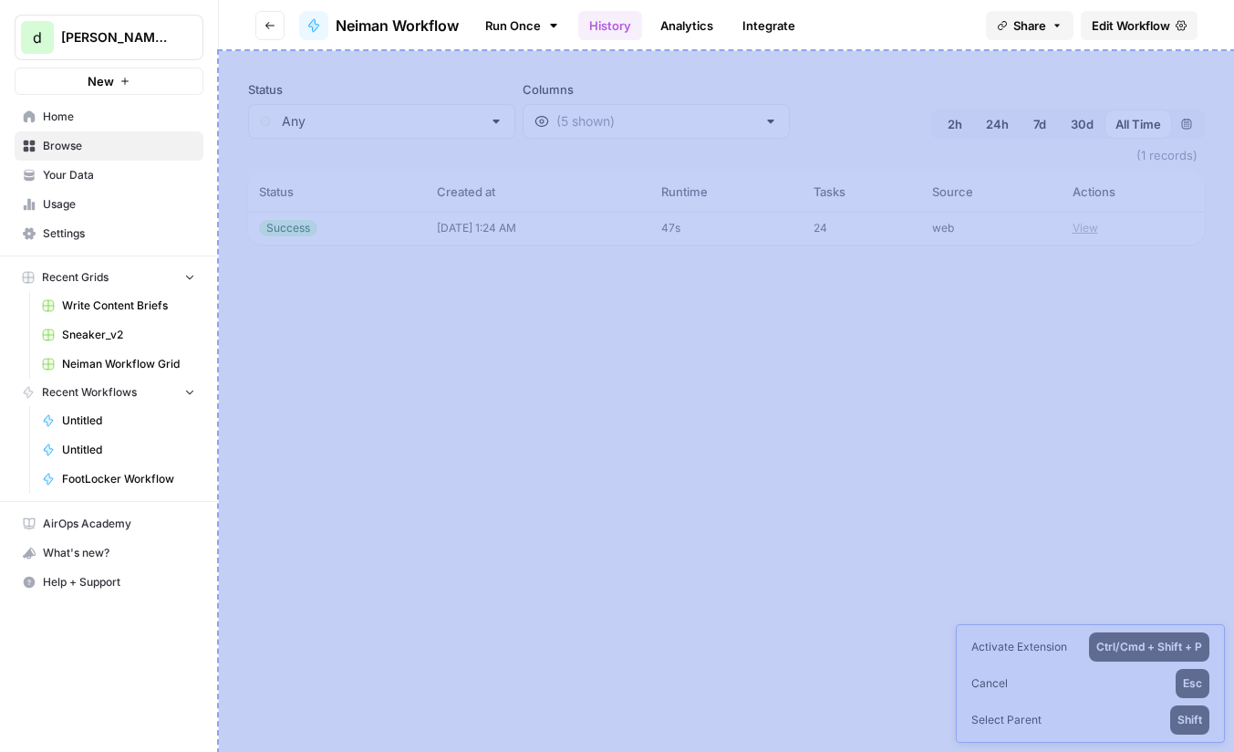
click at [768, 63] on div "Status Any Columns 2h 24h 7d 30d All Time Custom range (1 records) Status Creat…" at bounding box center [727, 401] width 1016 height 701
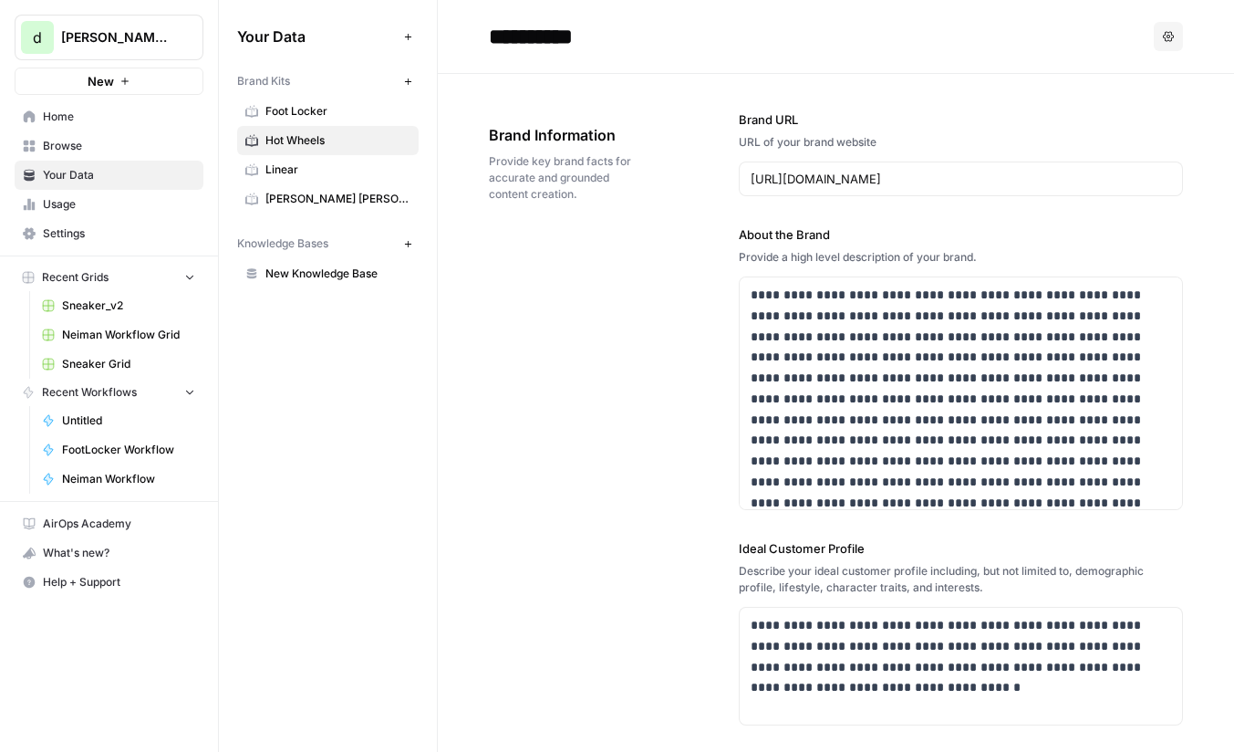
click at [1156, 35] on button "Options" at bounding box center [1168, 36] width 29 height 29
click at [1059, 36] on h2 "**********" at bounding box center [818, 36] width 658 height 29
